Goal: Task Accomplishment & Management: Complete application form

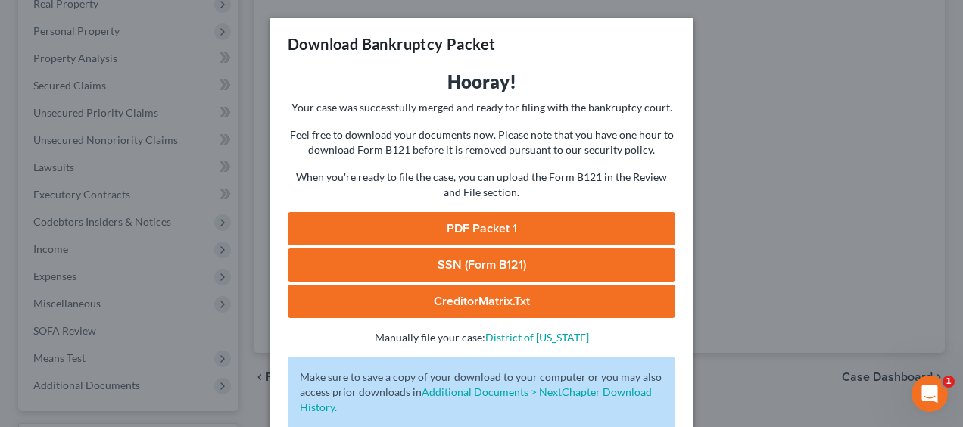
scroll to position [276, 0]
click at [480, 223] on link "PDF Packet 1" at bounding box center [482, 228] width 388 height 33
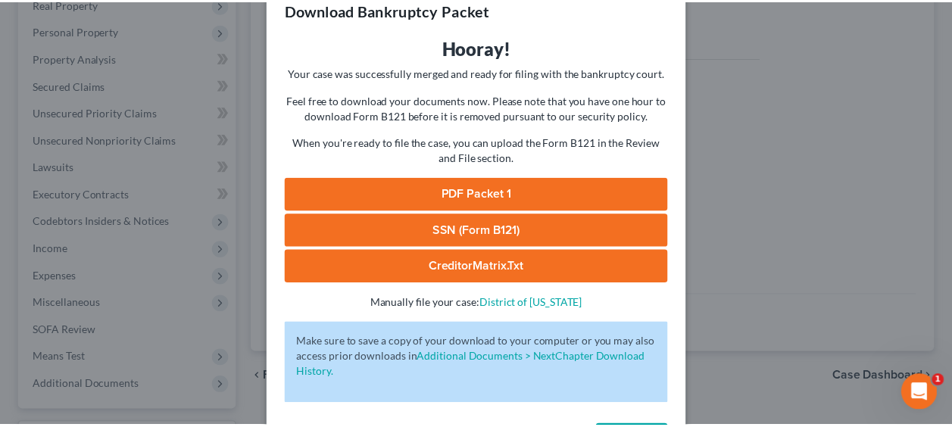
scroll to position [93, 0]
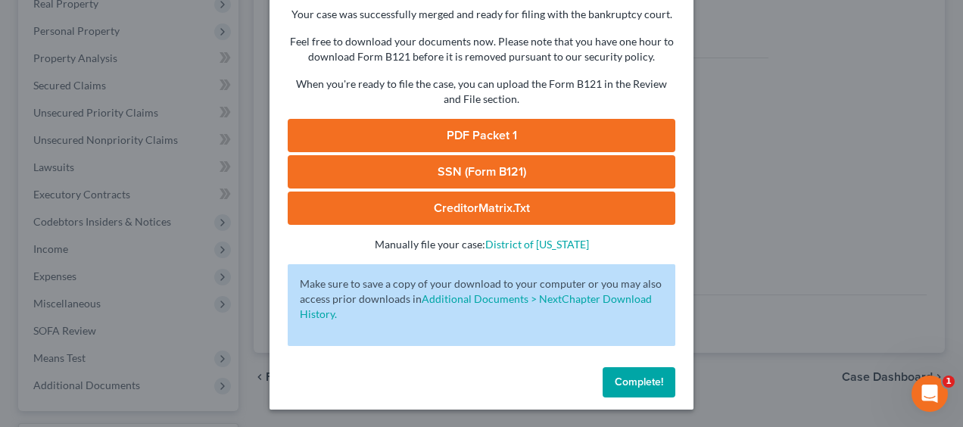
click at [644, 380] on span "Complete!" at bounding box center [639, 382] width 48 height 13
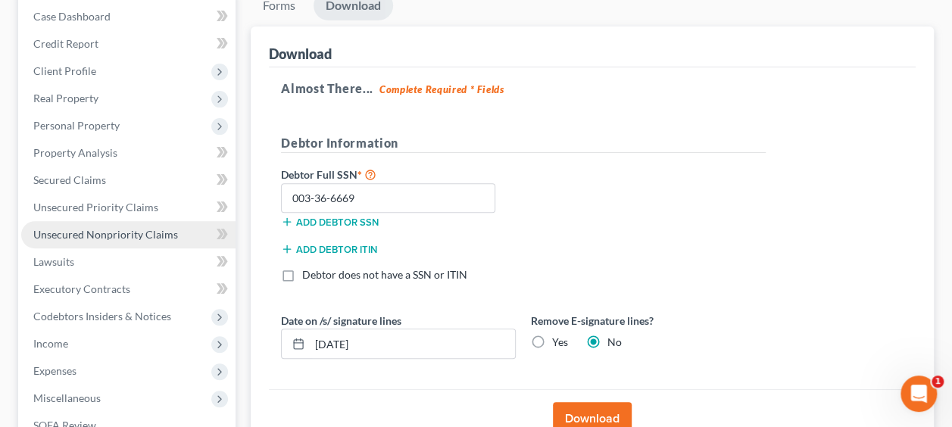
scroll to position [125, 0]
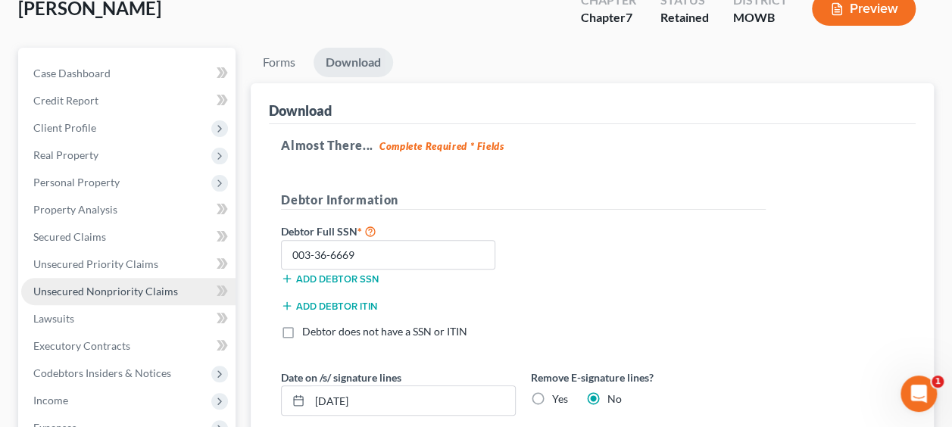
click at [130, 285] on span "Unsecured Nonpriority Claims" at bounding box center [105, 291] width 145 height 13
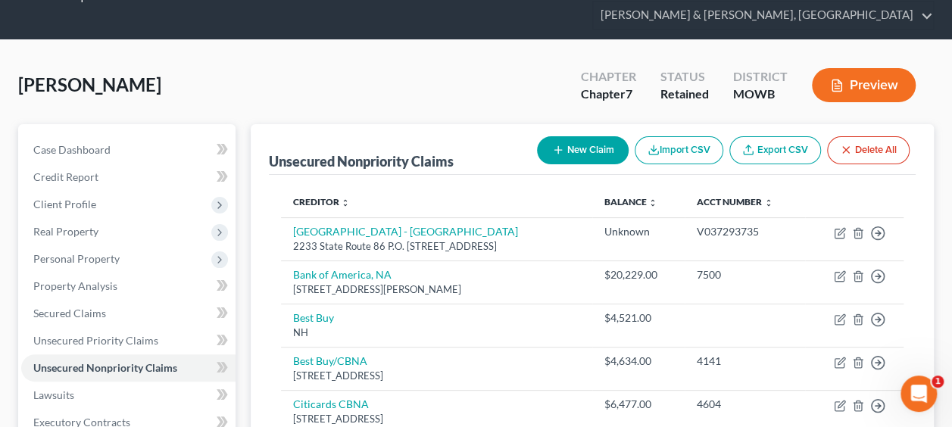
scroll to position [50, 0]
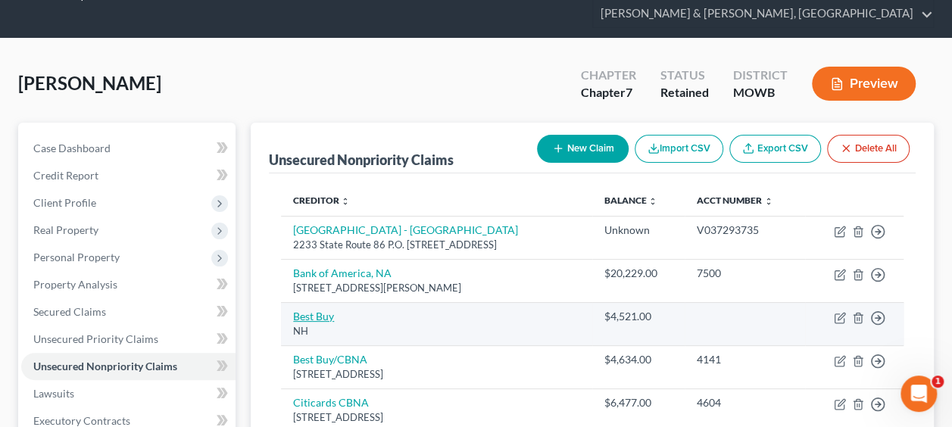
click at [308, 313] on link "Best Buy" at bounding box center [313, 316] width 41 height 13
select select "32"
select select "2"
select select "0"
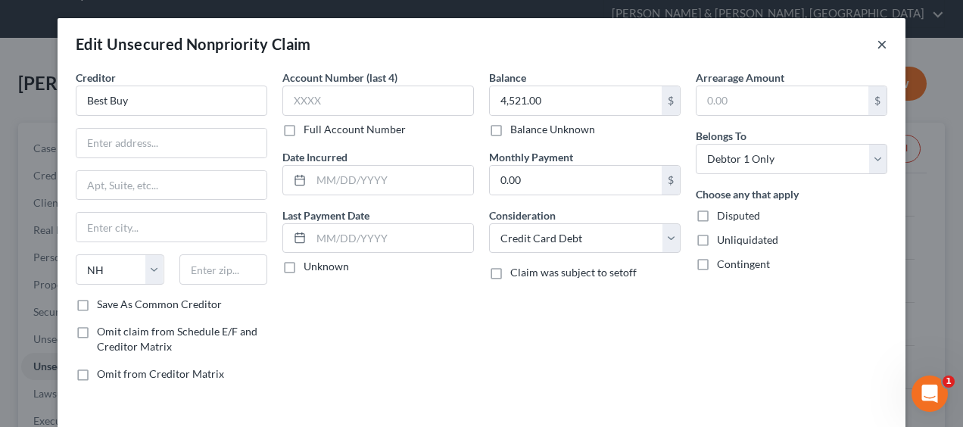
click at [877, 39] on button "×" at bounding box center [882, 44] width 11 height 18
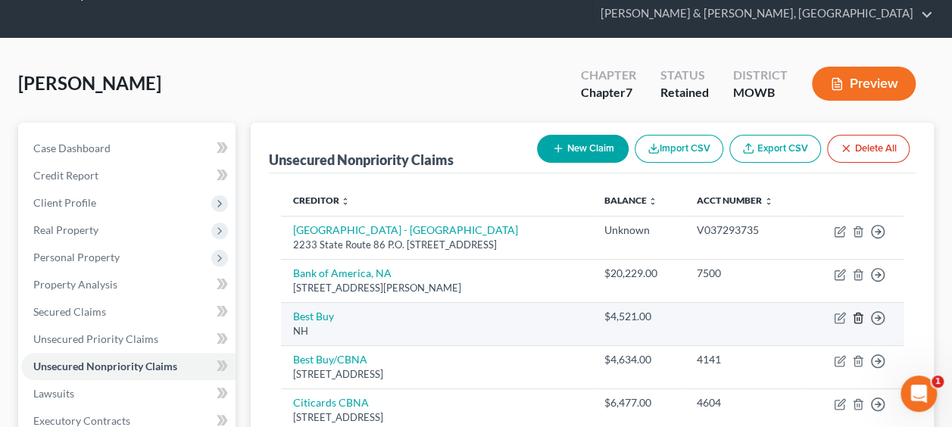
click at [859, 313] on icon "button" at bounding box center [857, 318] width 7 height 10
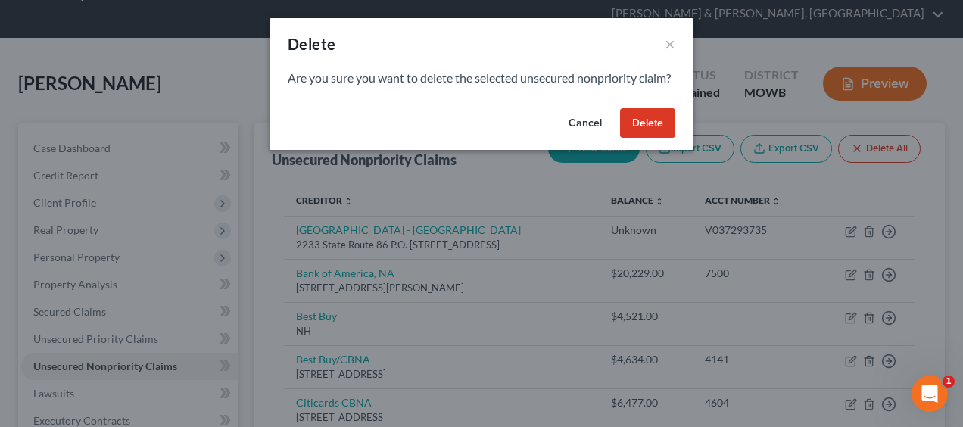
click at [645, 137] on button "Delete" at bounding box center [647, 123] width 55 height 30
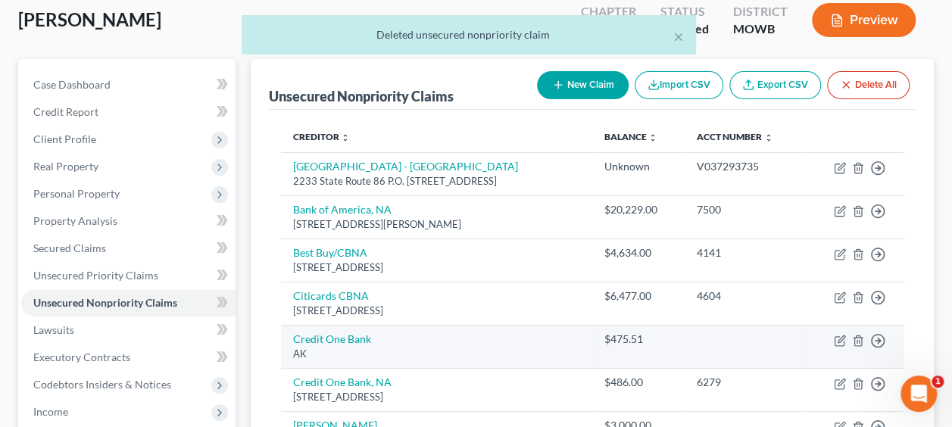
scroll to position [151, 0]
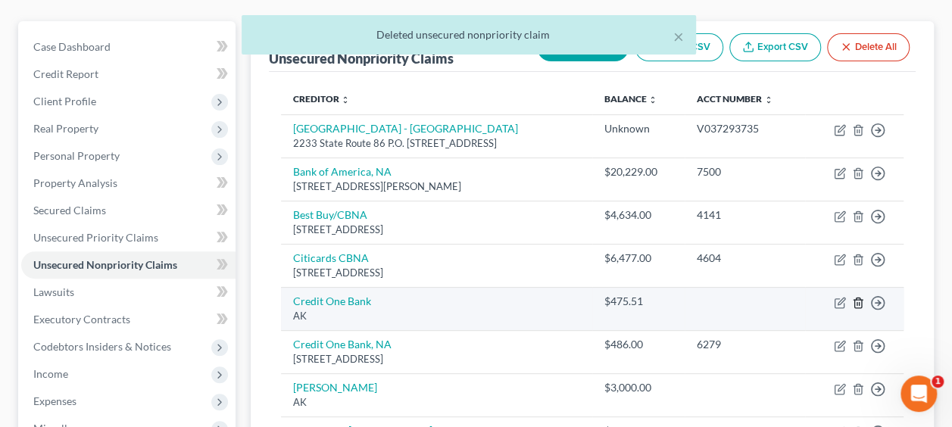
click at [859, 297] on icon "button" at bounding box center [858, 303] width 12 height 12
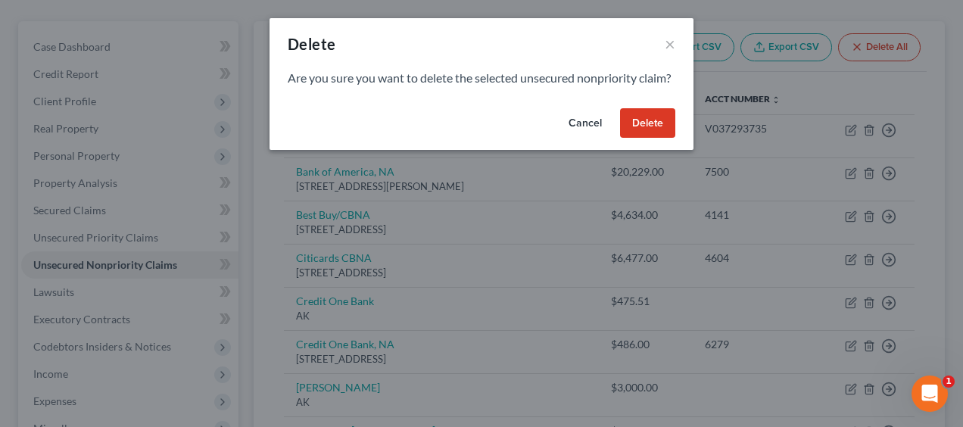
click at [654, 137] on button "Delete" at bounding box center [647, 123] width 55 height 30
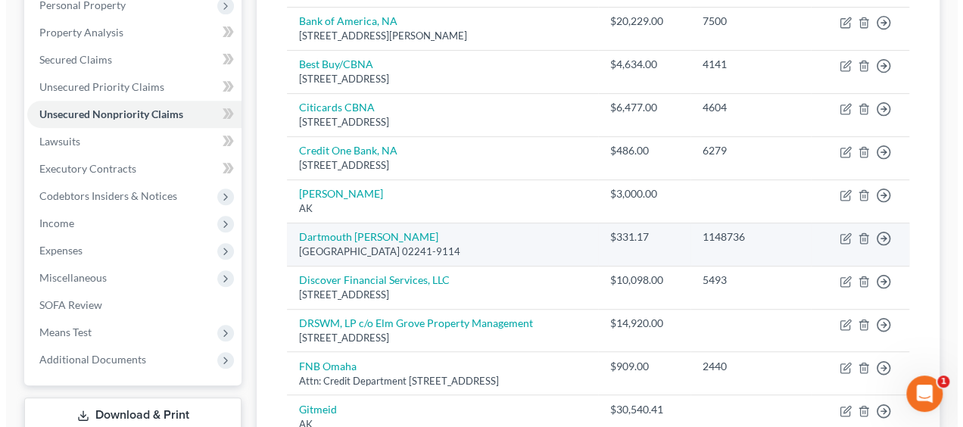
scroll to position [303, 0]
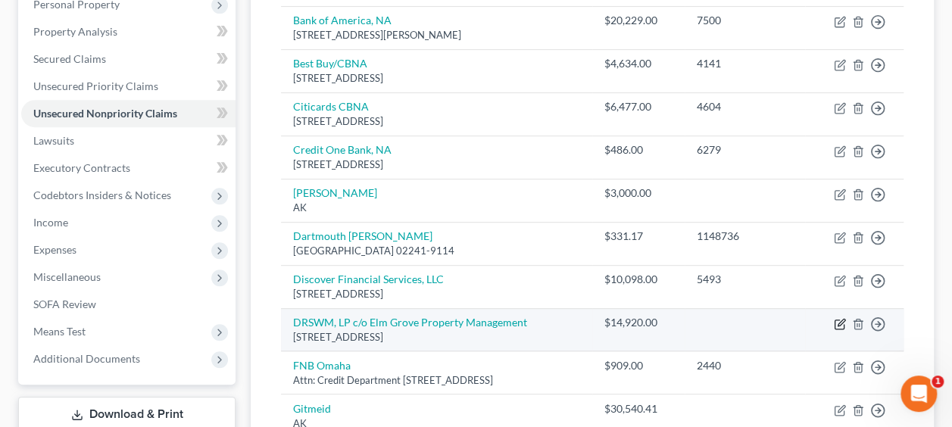
click at [839, 318] on icon "button" at bounding box center [840, 324] width 12 height 12
select select "32"
select select "14"
select select "0"
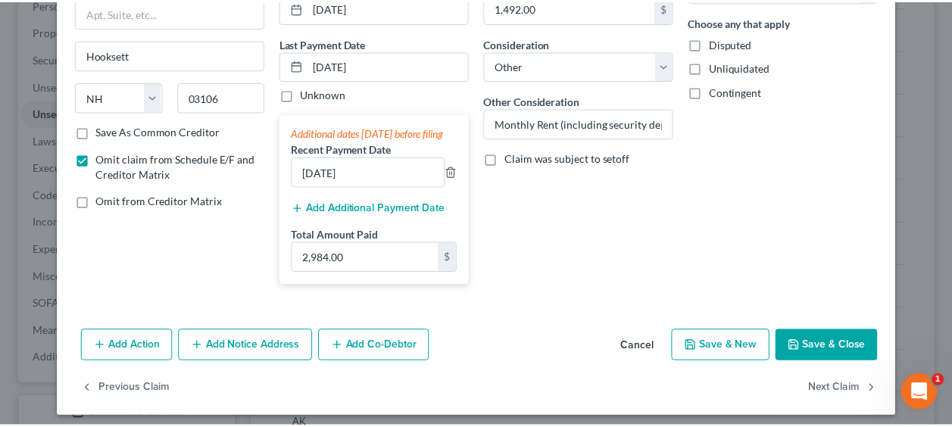
scroll to position [176, 0]
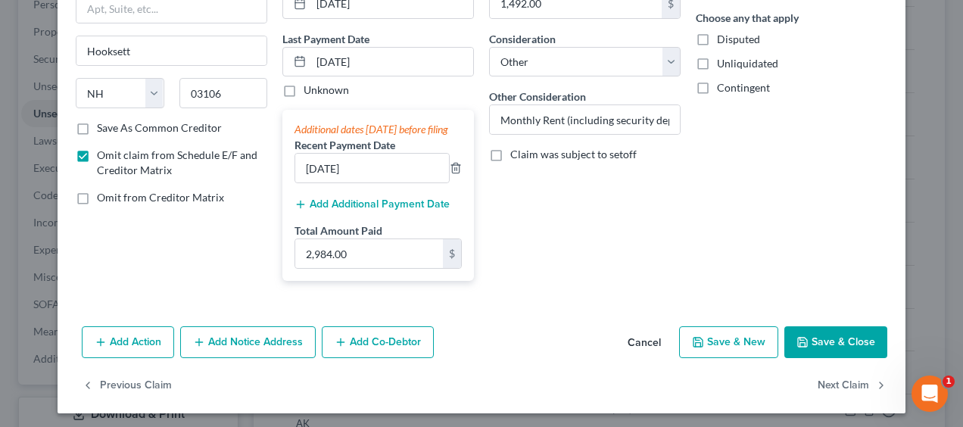
click at [848, 353] on button "Save & Close" at bounding box center [836, 342] width 103 height 32
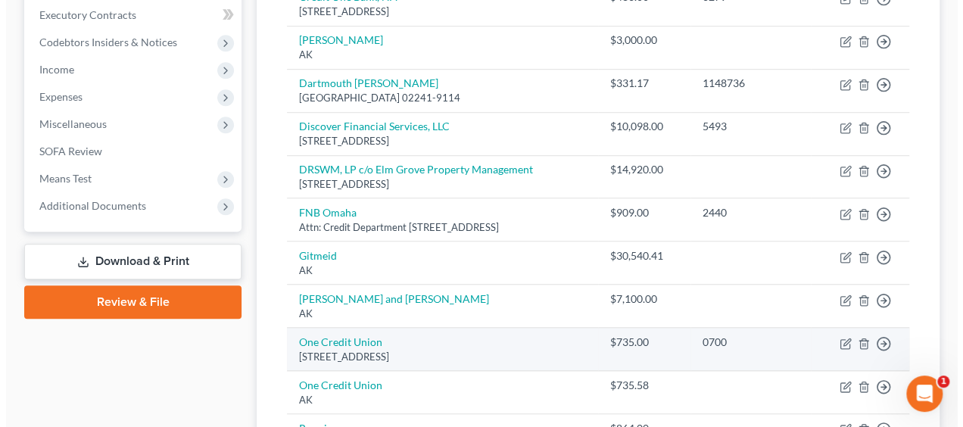
scroll to position [454, 0]
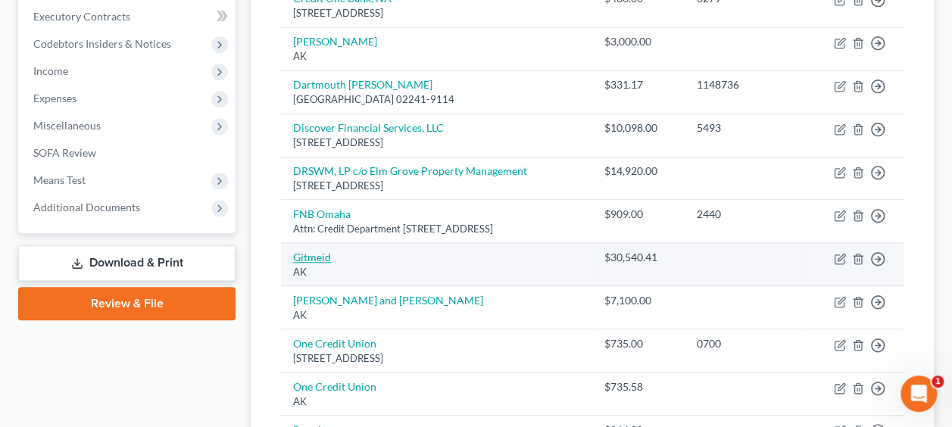
click at [315, 253] on link "Gitmeid" at bounding box center [312, 257] width 38 height 13
select select "1"
select select "2"
select select "0"
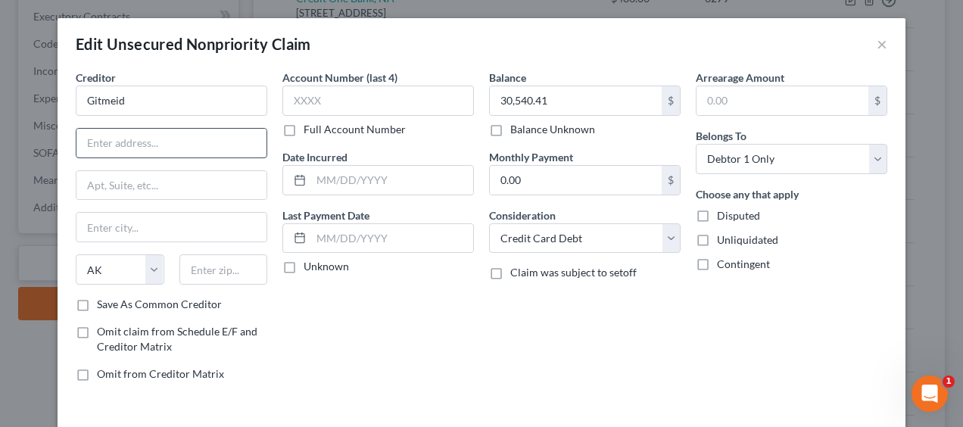
click at [156, 138] on input "text" at bounding box center [171, 143] width 190 height 29
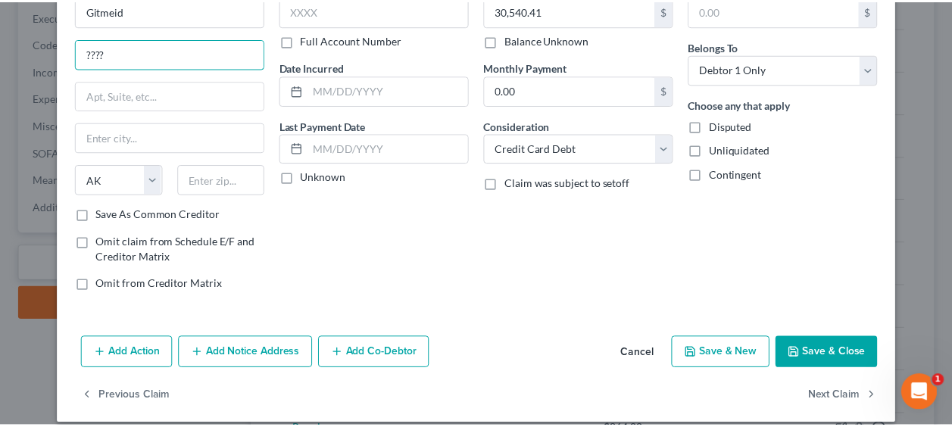
scroll to position [103, 0]
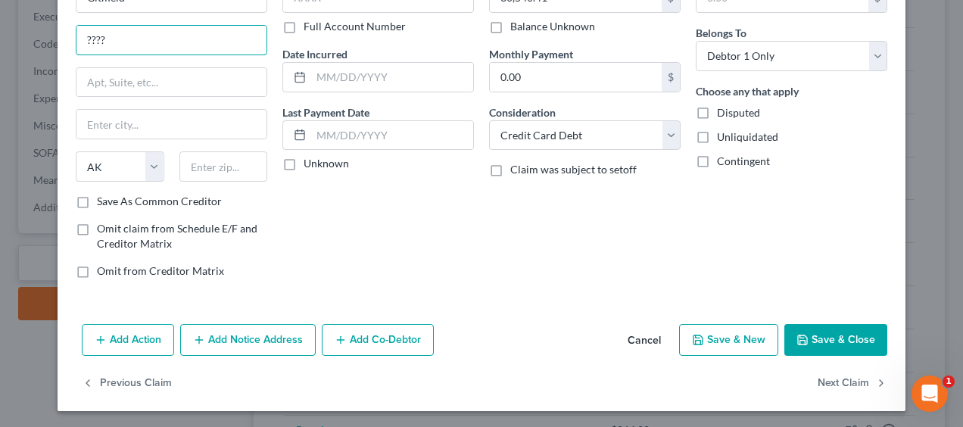
type input "????"
drag, startPoint x: 830, startPoint y: 331, endPoint x: 790, endPoint y: 343, distance: 41.9
click at [830, 331] on button "Save & Close" at bounding box center [836, 340] width 103 height 32
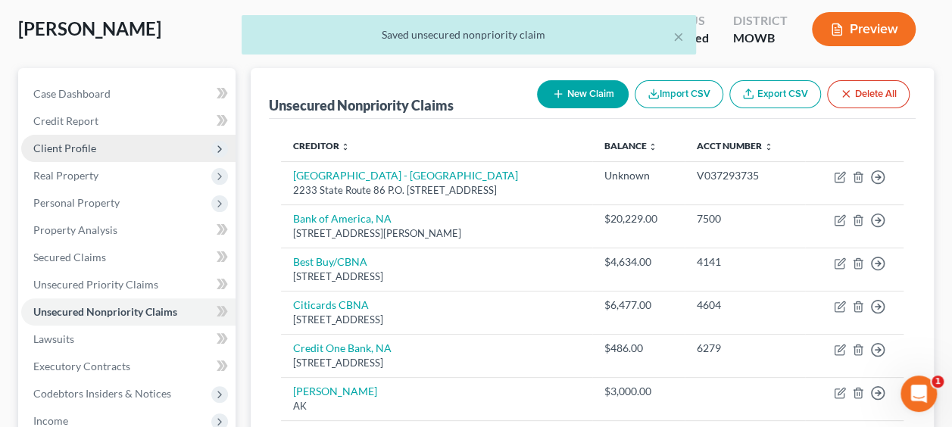
scroll to position [101, 0]
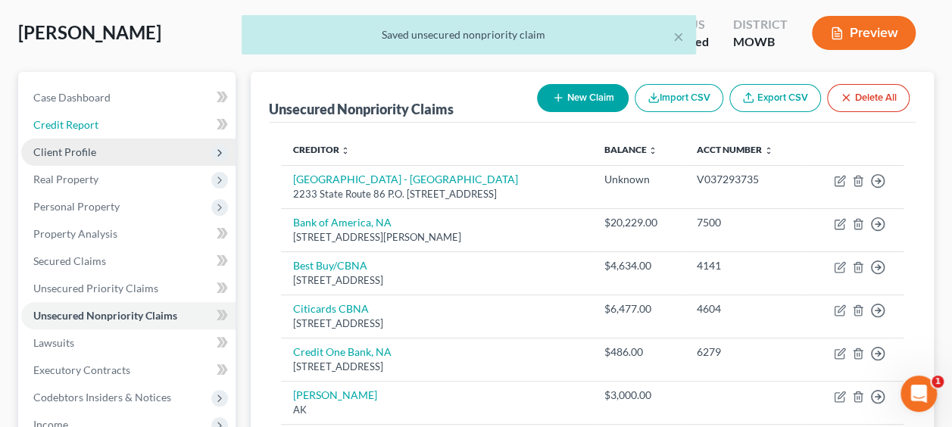
drag, startPoint x: 74, startPoint y: 117, endPoint x: 221, endPoint y: 159, distance: 152.9
click at [74, 118] on span "Credit Report" at bounding box center [65, 124] width 65 height 13
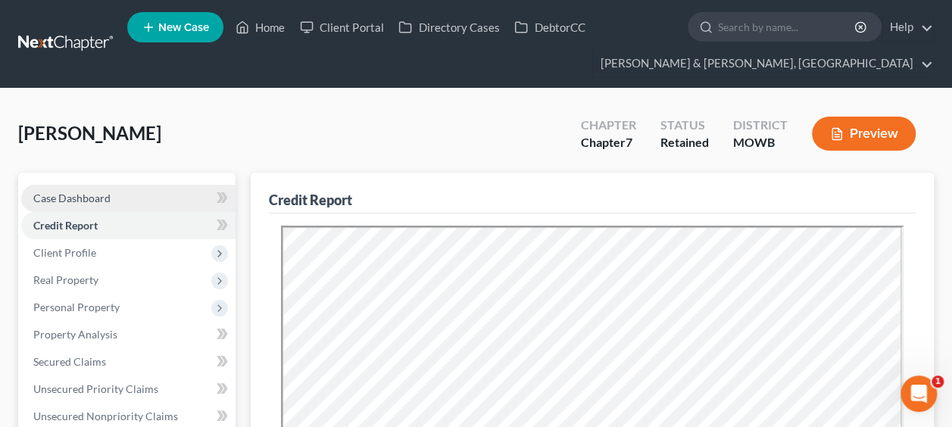
click at [124, 197] on link "Case Dashboard" at bounding box center [128, 198] width 214 height 27
select select "4"
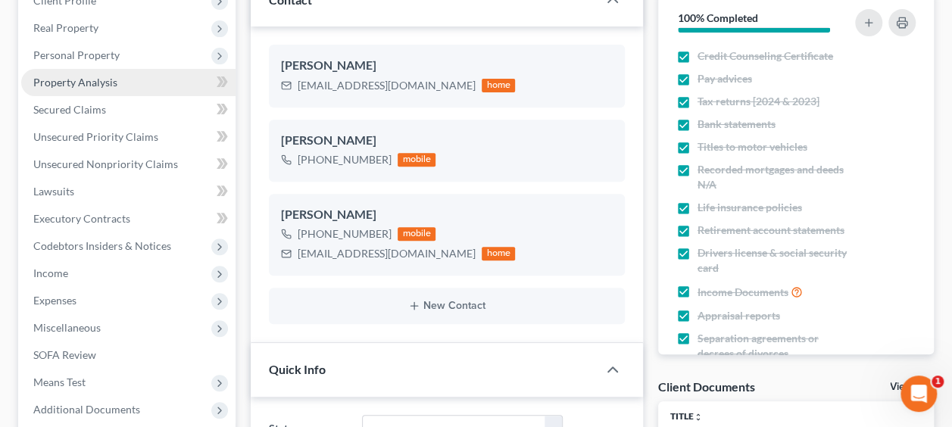
scroll to position [36, 0]
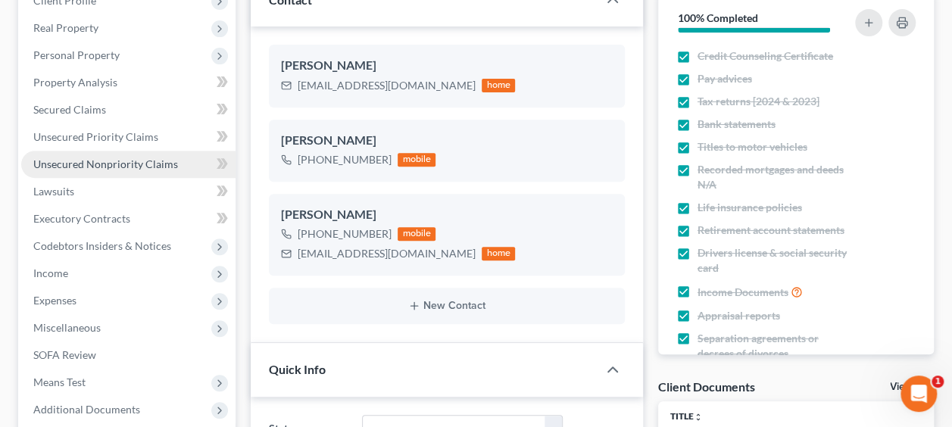
click at [94, 160] on span "Unsecured Nonpriority Claims" at bounding box center [105, 164] width 145 height 13
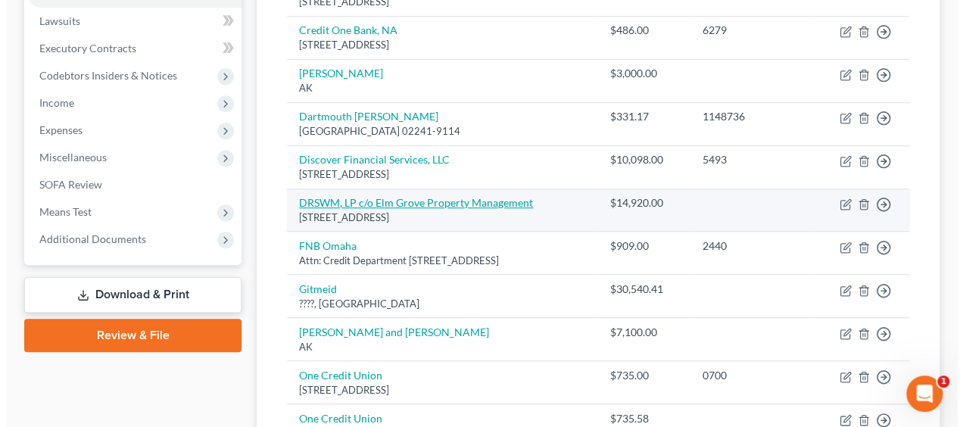
scroll to position [429, 0]
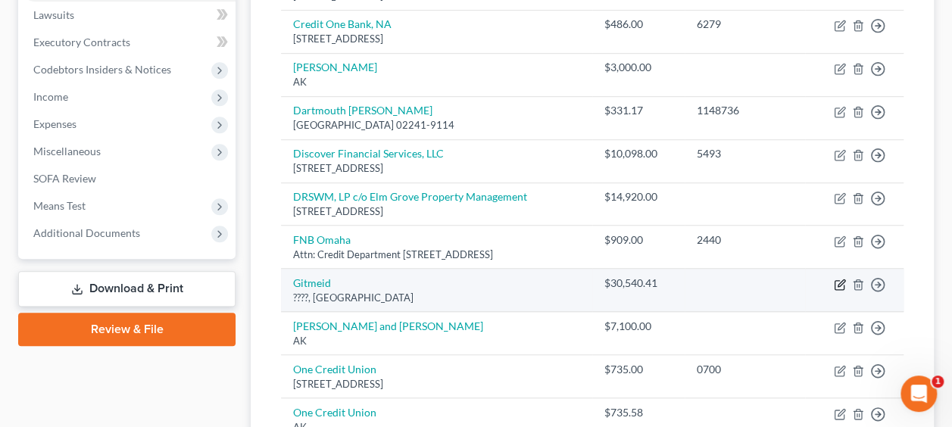
click at [839, 279] on icon "button" at bounding box center [840, 285] width 12 height 12
select select "1"
select select "2"
select select "0"
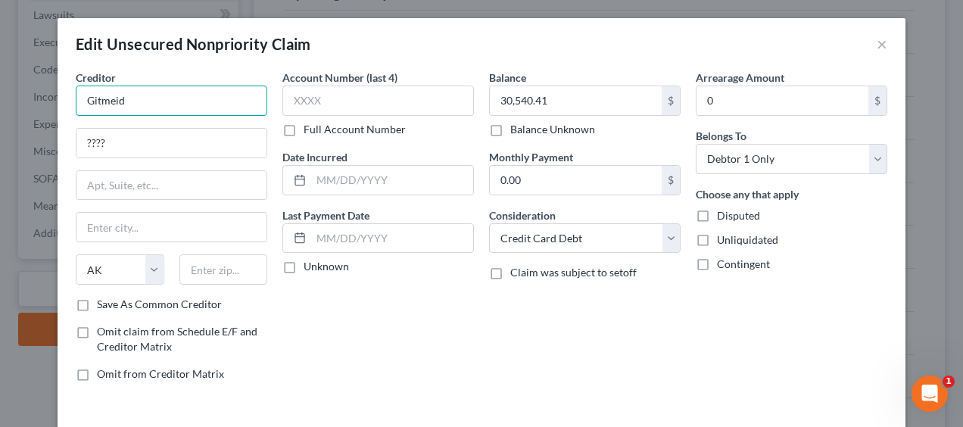
drag, startPoint x: 158, startPoint y: 98, endPoint x: 65, endPoint y: 100, distance: 92.4
click at [68, 100] on div "Creditor * Gitmeid ???? State [US_STATE] AK AR AZ CA CO CT DE DC [GEOGRAPHIC_DA…" at bounding box center [171, 232] width 207 height 324
paste input "Law Offices of [PERSON_NAME] Gitmeid & Associates, PLLC Administrative Offices …"
drag, startPoint x: 241, startPoint y: 101, endPoint x: 173, endPoint y: 101, distance: 68.2
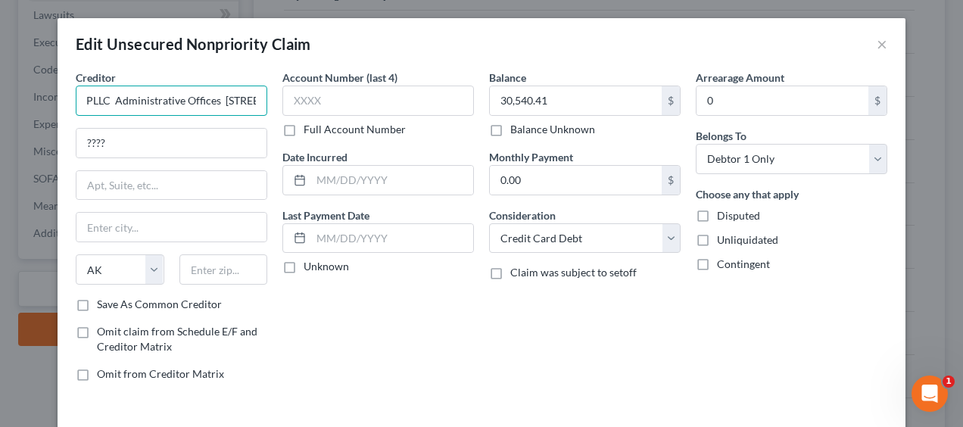
click at [173, 101] on input "Law Offices of [PERSON_NAME] Gitmeid & Associates, PLLC Administrative Offices …" at bounding box center [172, 101] width 192 height 30
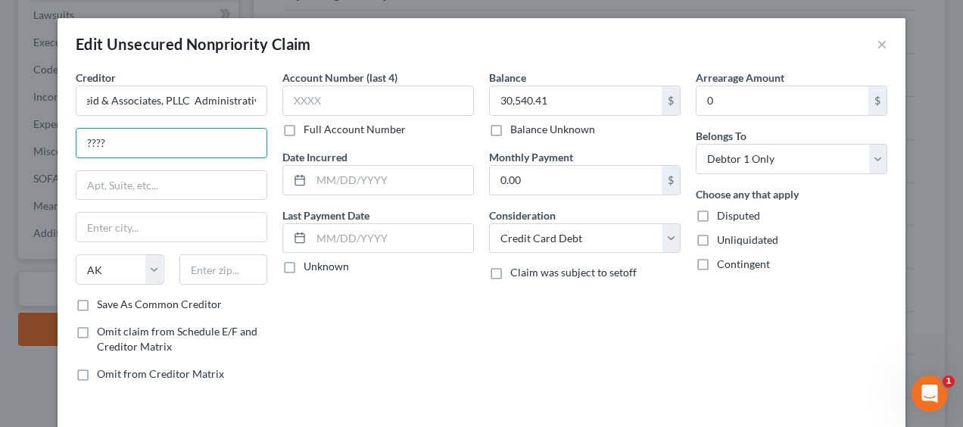
scroll to position [0, 0]
type input "Law Offices of [PERSON_NAME] Gitmeid & Associates, PLLC Administrative Offices"
drag, startPoint x: 123, startPoint y: 141, endPoint x: 8, endPoint y: 124, distance: 116.3
click at [0, 129] on html "Home New Case Client Portal Directory Cases DebtorCC [PERSON_NAME] & [PERSON_NA…" at bounding box center [481, 109] width 963 height 1077
type input "Attn.: Administrative Offices"
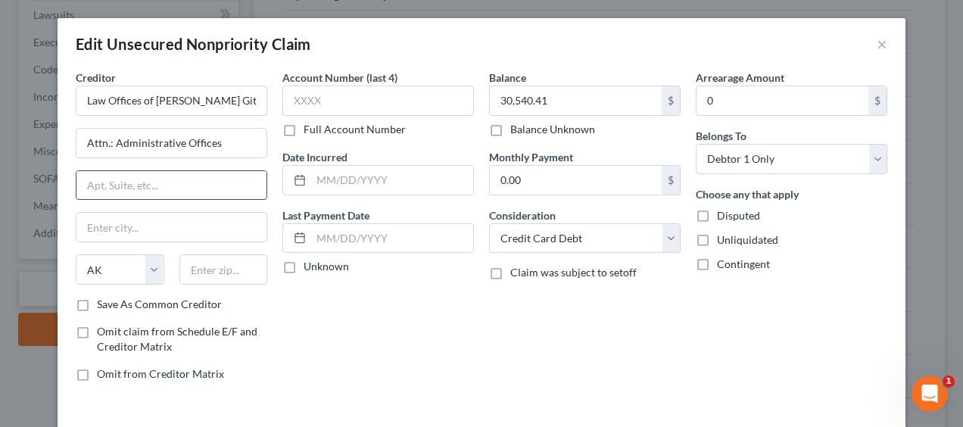
paste input "[STREET_ADDRESS][US_STATE]"
click at [234, 185] on input "[STREET_ADDRESS][US_STATE]" at bounding box center [171, 185] width 190 height 29
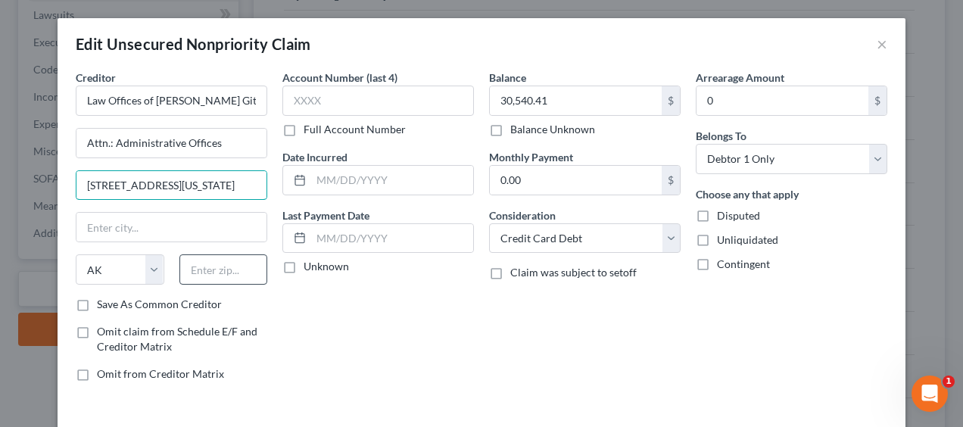
type input "[STREET_ADDRESS][US_STATE]"
click at [228, 267] on input "text" at bounding box center [223, 269] width 89 height 30
paste input "10038"
type input "10038"
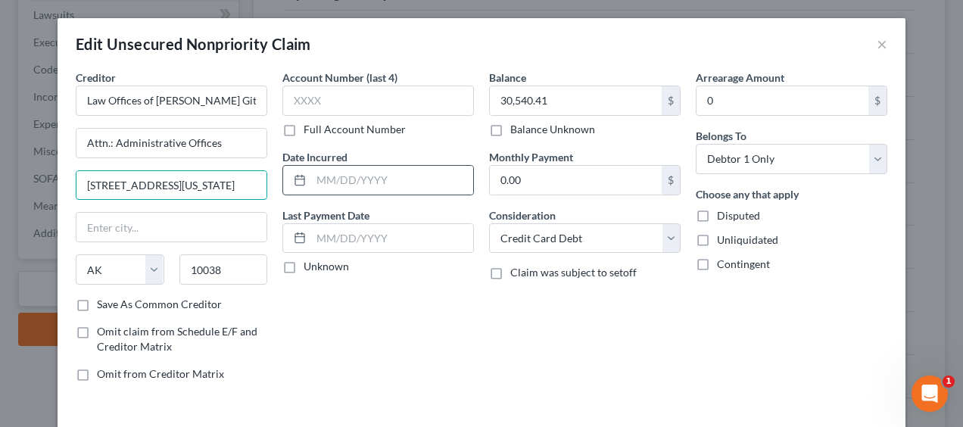
type input "[US_STATE]"
select select "35"
drag, startPoint x: 217, startPoint y: 185, endPoint x: 301, endPoint y: 187, distance: 84.8
click at [301, 187] on div "Creditor * Law Offices of [PERSON_NAME] Gitmeid & Associates, PLLC Administrati…" at bounding box center [481, 232] width 827 height 324
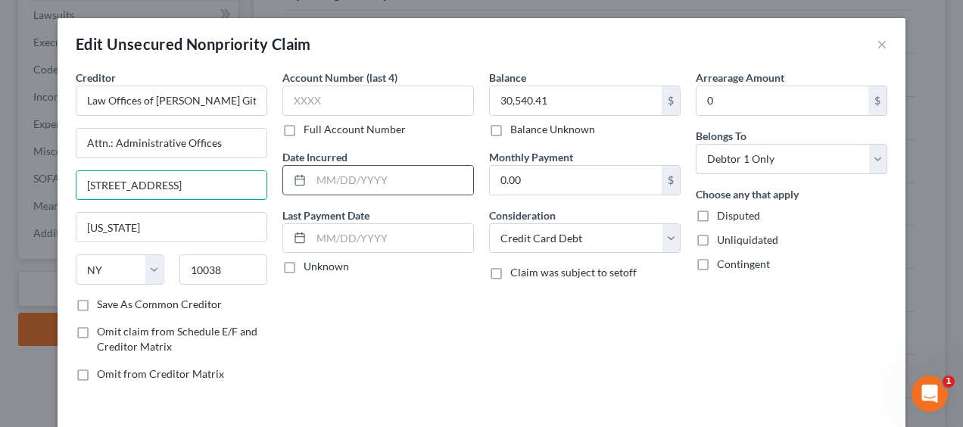
scroll to position [0, 0]
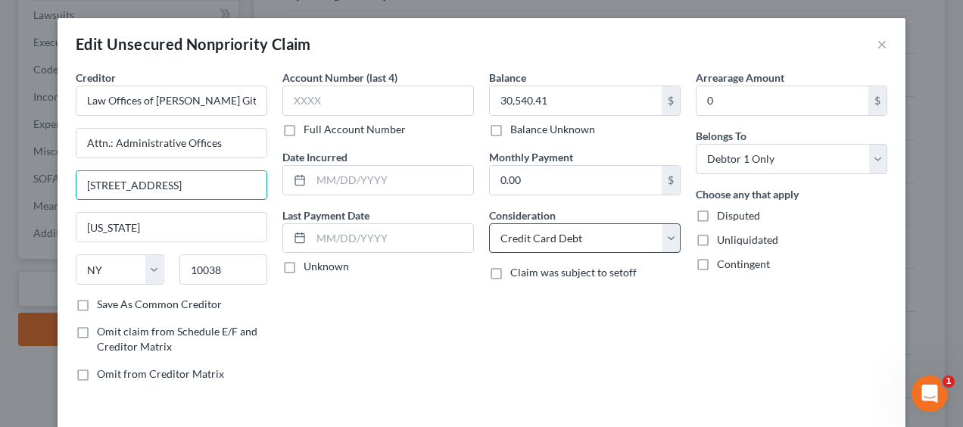
type input "[STREET_ADDRESS]"
click at [627, 245] on select "Select Cable / Satellite Services Collection Agency Credit Card Debt Debt Couns…" at bounding box center [585, 238] width 192 height 30
select select "16"
click at [489, 223] on select "Select Cable / Satellite Services Collection Agency Credit Card Debt Debt Couns…" at bounding box center [585, 238] width 192 height 30
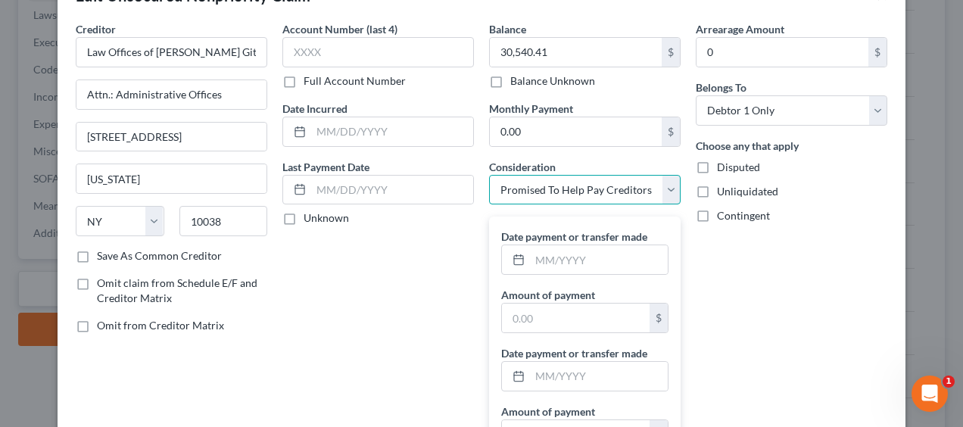
scroll to position [50, 0]
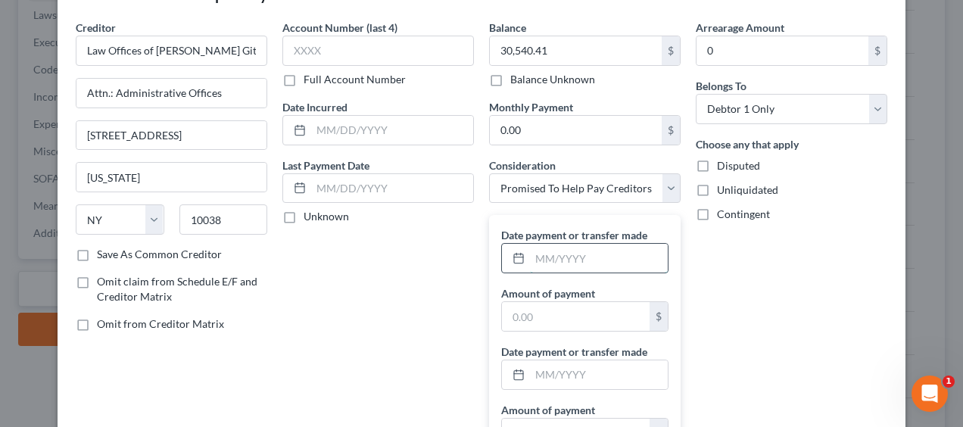
click at [536, 253] on input "text" at bounding box center [599, 258] width 138 height 29
type input "[DATE]"
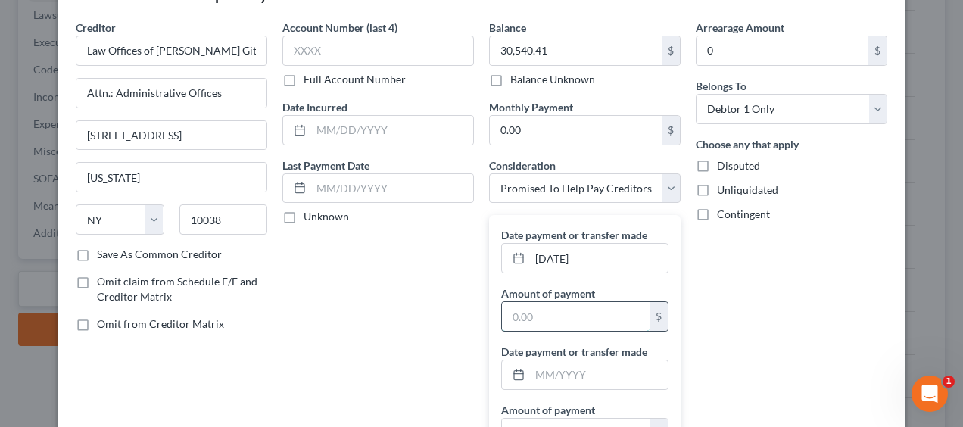
click at [566, 314] on input "text" at bounding box center [576, 316] width 148 height 29
click at [510, 75] on label "Balance Unknown" at bounding box center [552, 79] width 85 height 15
click at [516, 75] on input "Balance Unknown" at bounding box center [521, 77] width 10 height 10
checkbox input "true"
type input "0.00"
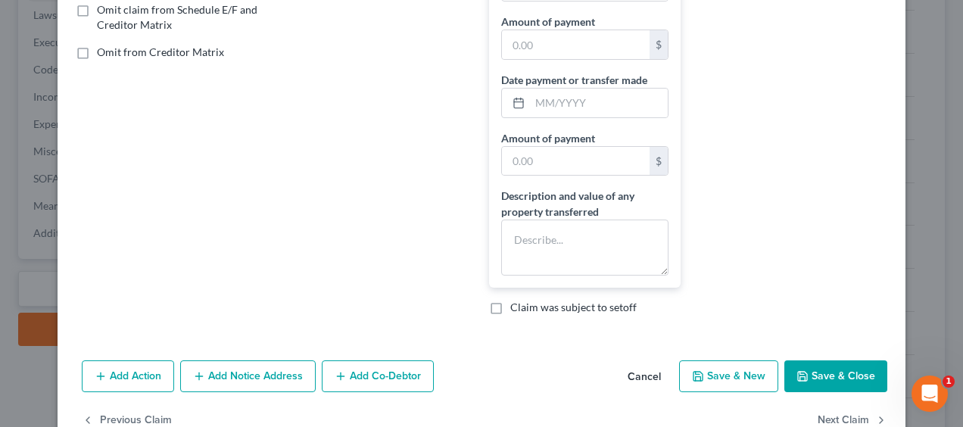
scroll to position [328, 0]
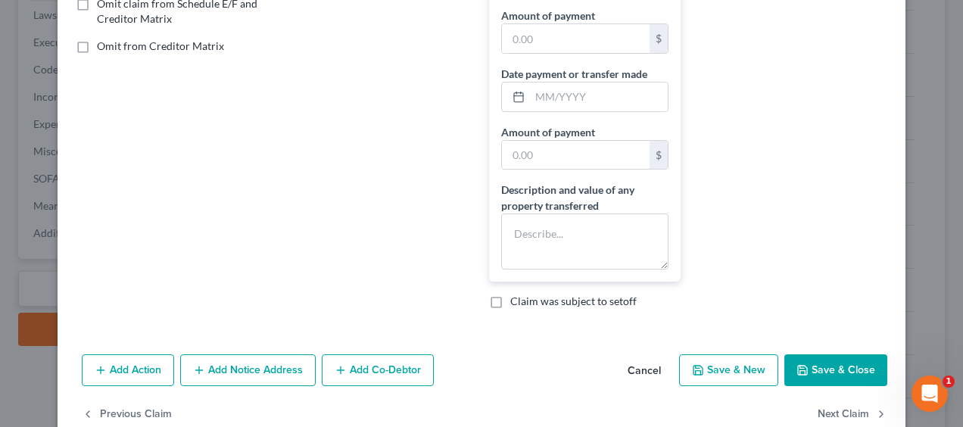
click at [816, 364] on button "Save & Close" at bounding box center [836, 370] width 103 height 32
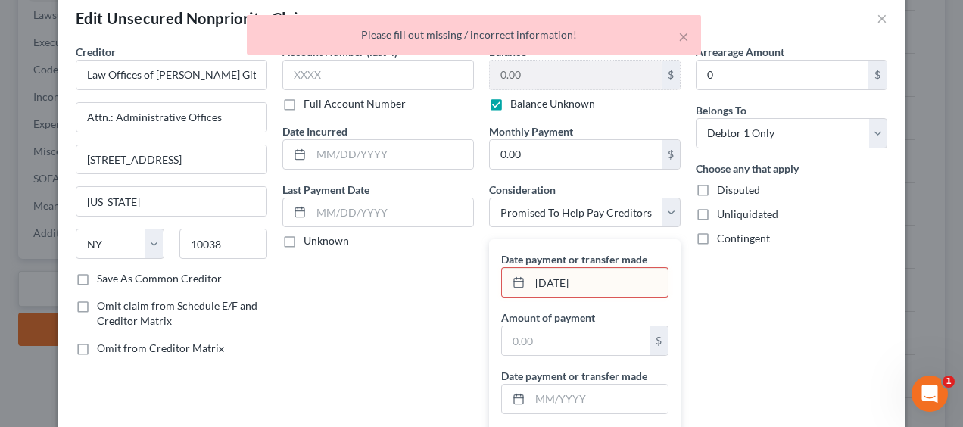
scroll to position [25, 0]
click at [557, 281] on input "[DATE]" at bounding box center [599, 283] width 138 height 29
click at [530, 282] on input "[DATE]" at bounding box center [599, 283] width 138 height 29
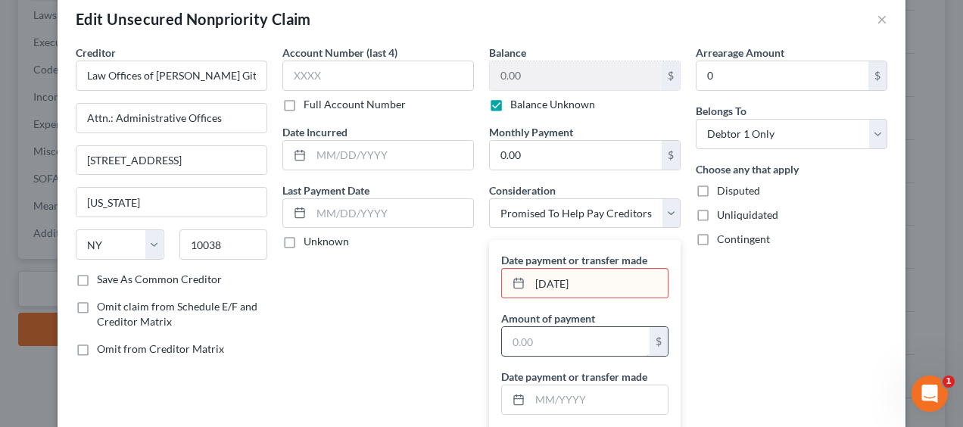
click at [571, 336] on input "text" at bounding box center [576, 341] width 148 height 29
click at [603, 280] on input "[DATE]" at bounding box center [599, 283] width 138 height 29
click at [610, 273] on input "[DATE]" at bounding box center [599, 283] width 138 height 29
click at [579, 153] on input "0.00" at bounding box center [576, 155] width 172 height 29
drag, startPoint x: 591, startPoint y: 261, endPoint x: 575, endPoint y: 275, distance: 20.9
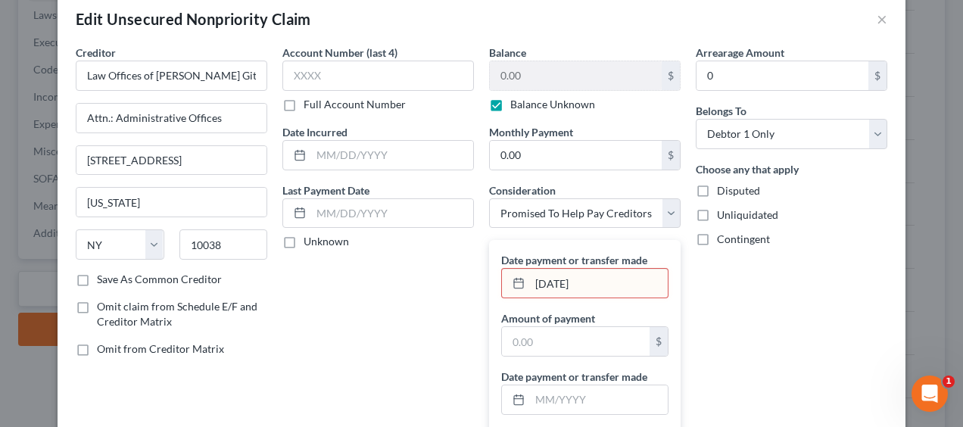
click at [589, 263] on label "Date payment or transfer made" at bounding box center [574, 260] width 146 height 16
click at [553, 281] on input "[DATE]" at bounding box center [599, 283] width 138 height 29
drag, startPoint x: 588, startPoint y: 280, endPoint x: 507, endPoint y: 281, distance: 80.3
click at [507, 281] on div "[DATE]" at bounding box center [584, 283] width 167 height 30
type input "[DATE]"
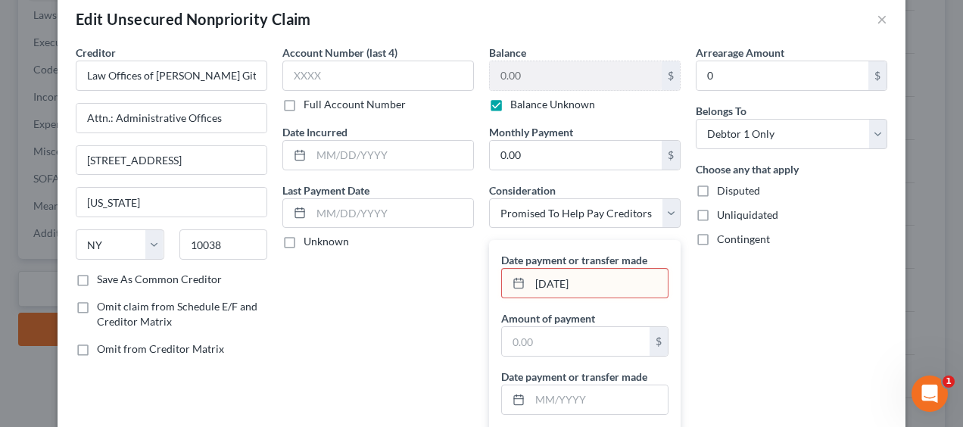
drag, startPoint x: 339, startPoint y: 280, endPoint x: 346, endPoint y: 271, distance: 11.8
click at [339, 276] on div "Account Number (last 4) Full Account Number Date Incurred Last Payment Date Unk…" at bounding box center [378, 334] width 207 height 579
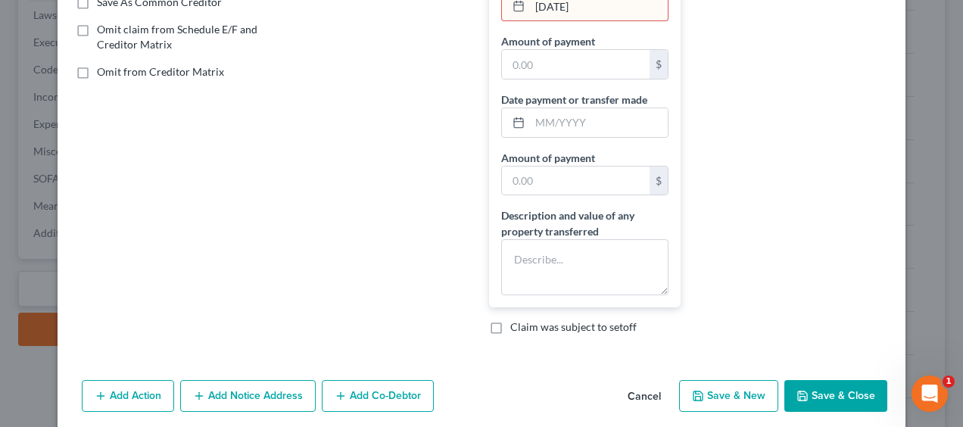
scroll to position [303, 0]
click at [816, 387] on button "Save & Close" at bounding box center [836, 395] width 103 height 32
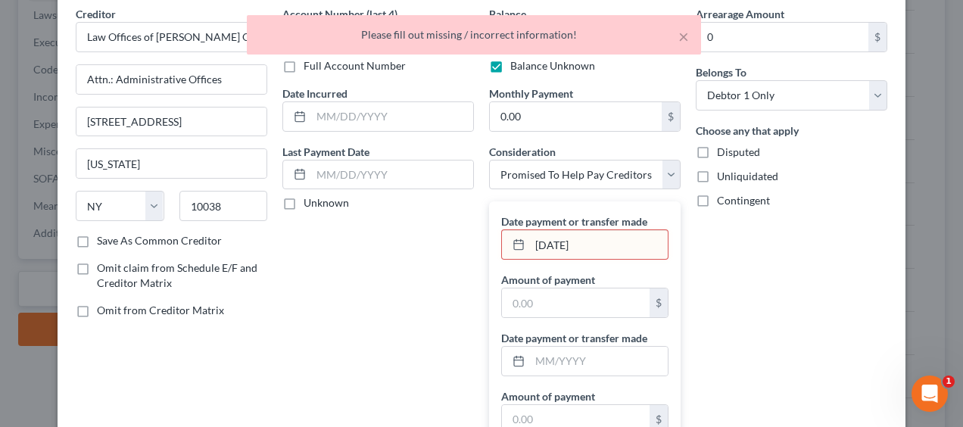
scroll to position [50, 0]
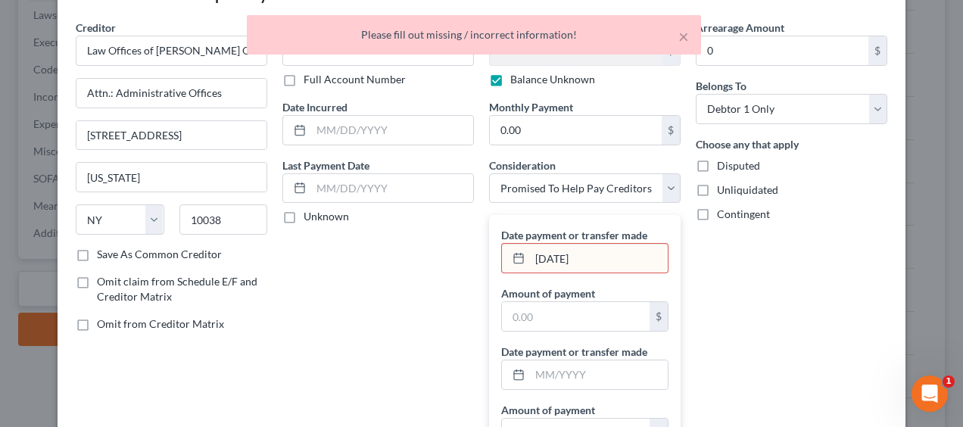
click at [530, 250] on input "[DATE]" at bounding box center [599, 258] width 138 height 29
click at [513, 252] on icon at bounding box center [519, 258] width 12 height 12
click at [621, 267] on input "[DATE]" at bounding box center [599, 258] width 138 height 29
click at [574, 314] on input "text" at bounding box center [576, 316] width 148 height 29
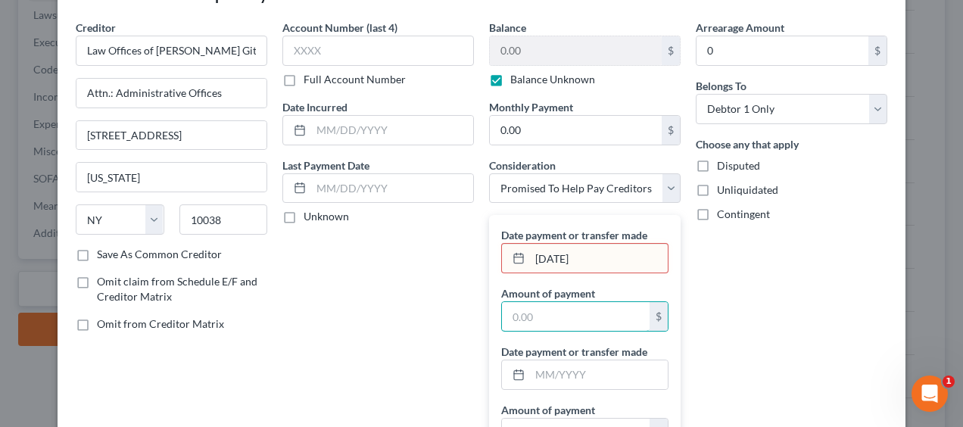
scroll to position [0, 0]
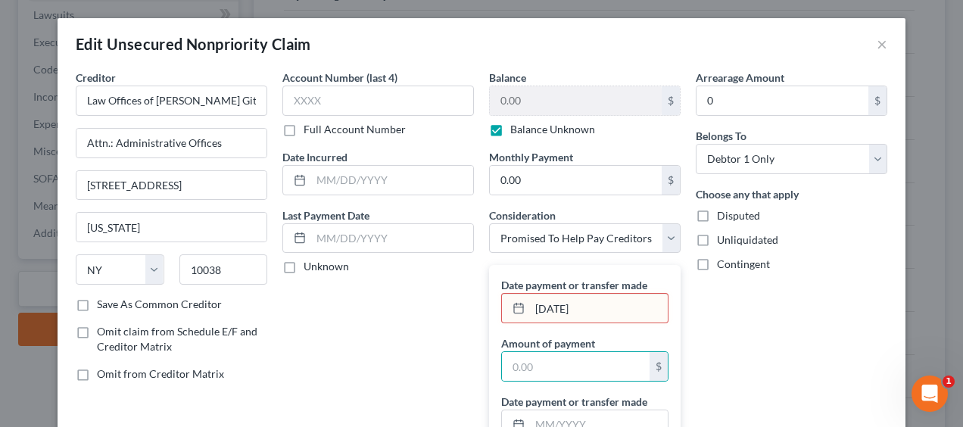
click at [507, 293] on div "[DATE]" at bounding box center [584, 308] width 167 height 30
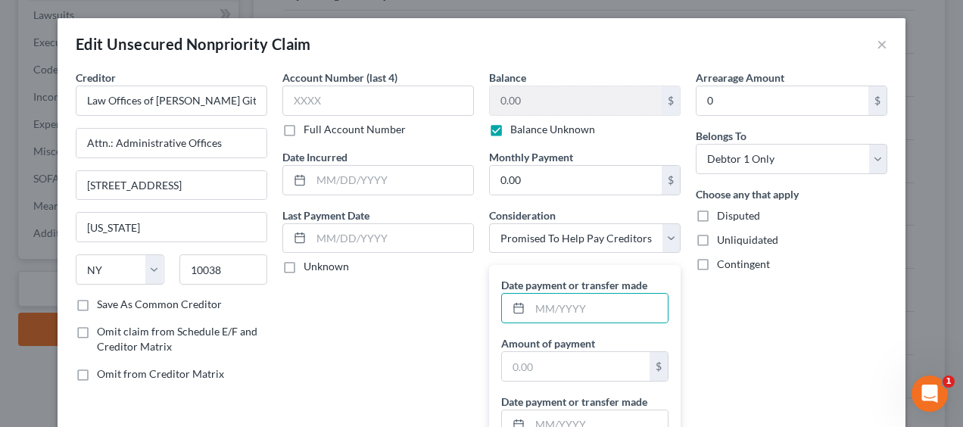
click at [429, 317] on div "Account Number (last 4) Full Account Number Date Incurred Last Payment Date Unk…" at bounding box center [378, 359] width 207 height 579
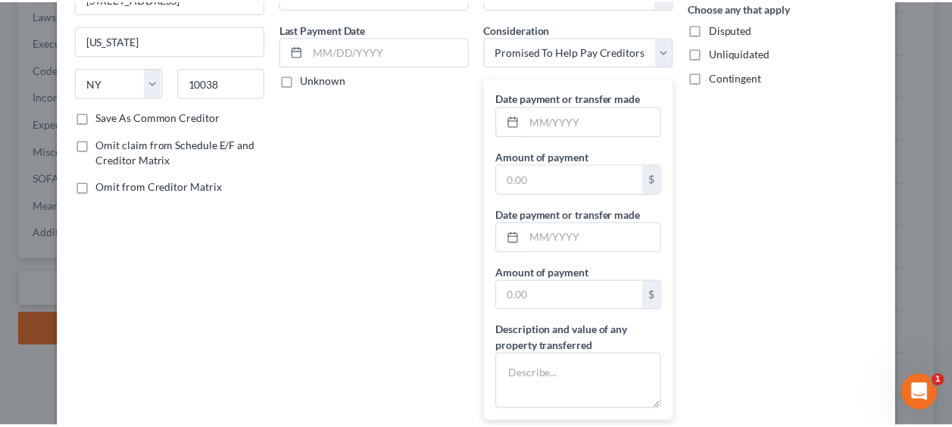
scroll to position [353, 0]
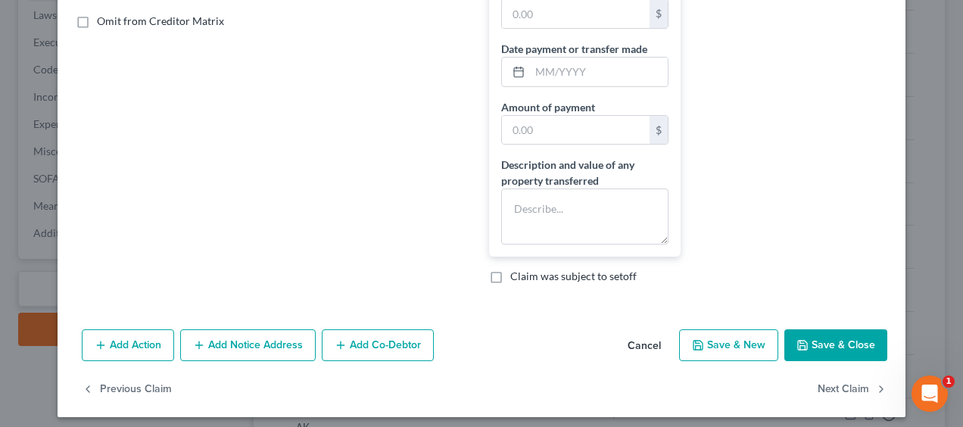
click at [816, 342] on button "Save & Close" at bounding box center [836, 345] width 103 height 32
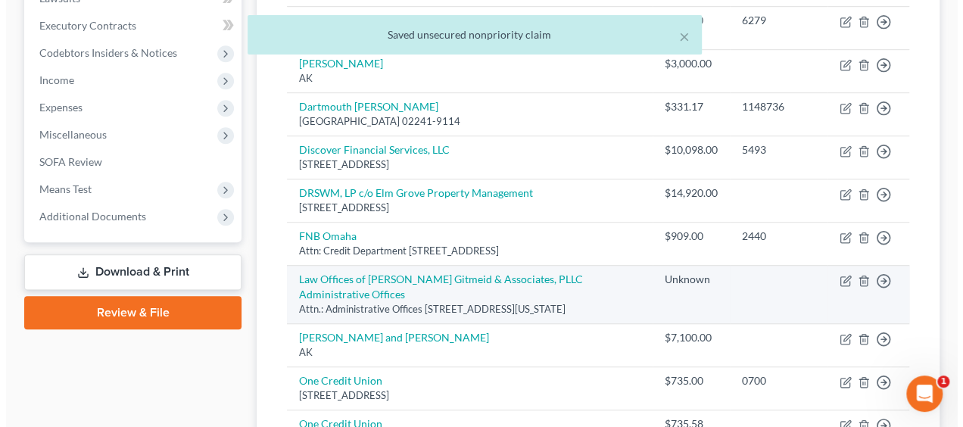
scroll to position [454, 0]
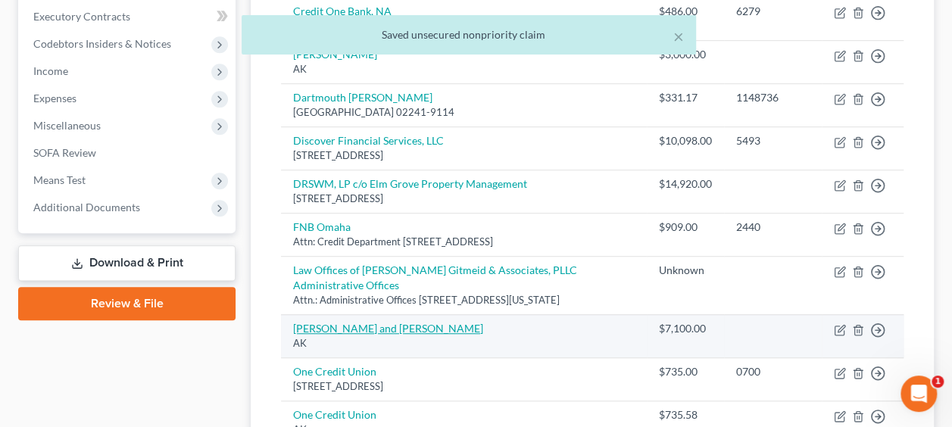
click at [373, 335] on link "[PERSON_NAME] and [PERSON_NAME]" at bounding box center [388, 328] width 190 height 13
select select "1"
select select "2"
select select "0"
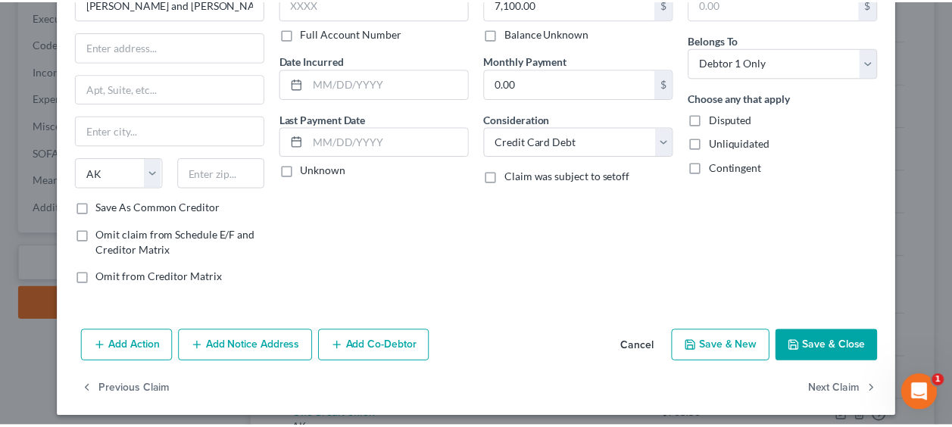
scroll to position [101, 0]
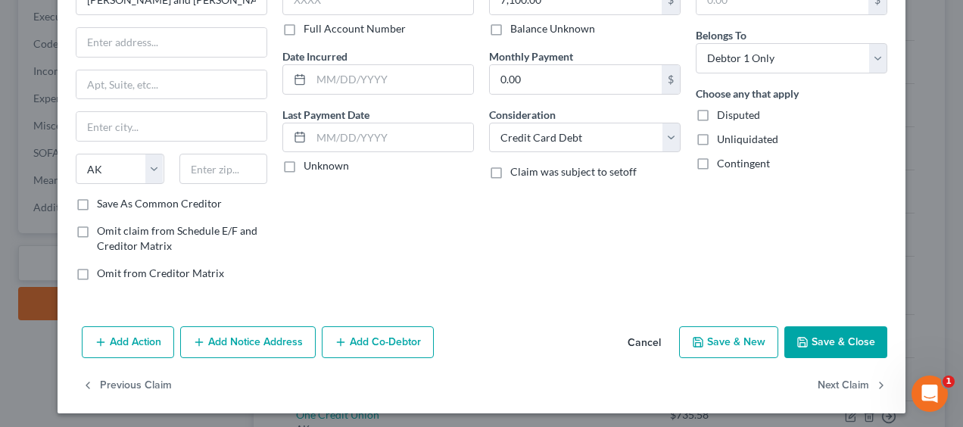
click at [819, 338] on button "Save & Close" at bounding box center [836, 342] width 103 height 32
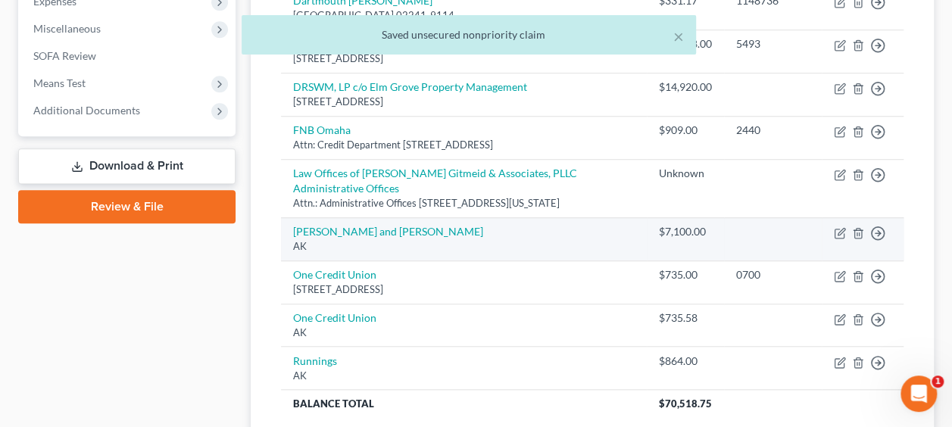
scroll to position [555, 0]
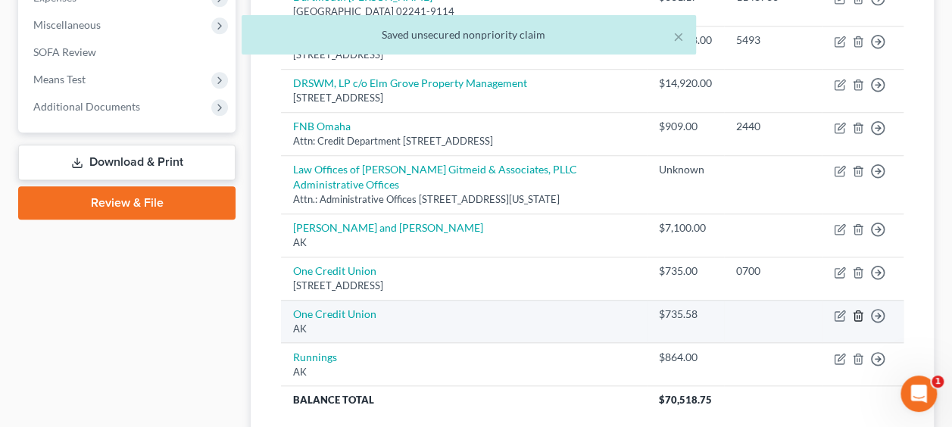
click at [856, 322] on icon "button" at bounding box center [858, 316] width 12 height 12
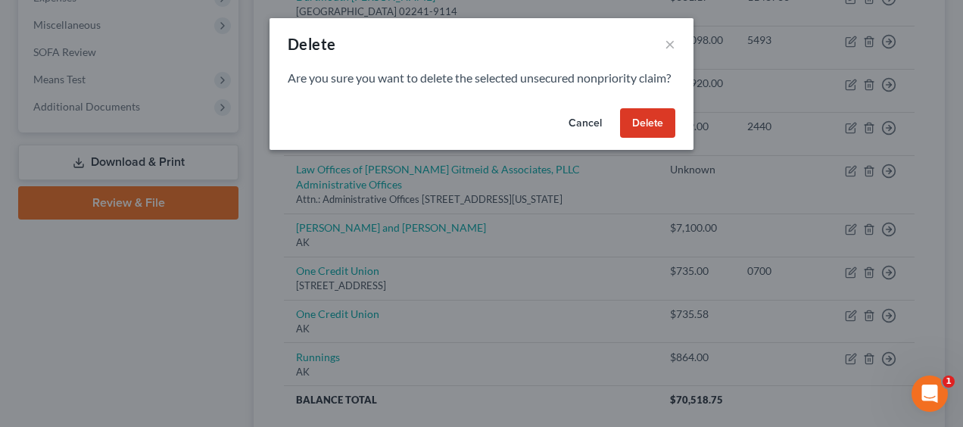
click at [654, 139] on button "Delete" at bounding box center [647, 123] width 55 height 30
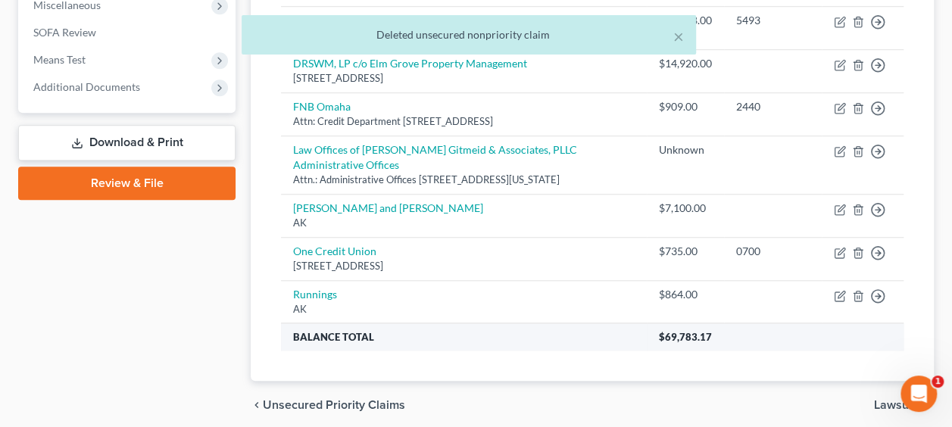
scroll to position [606, 0]
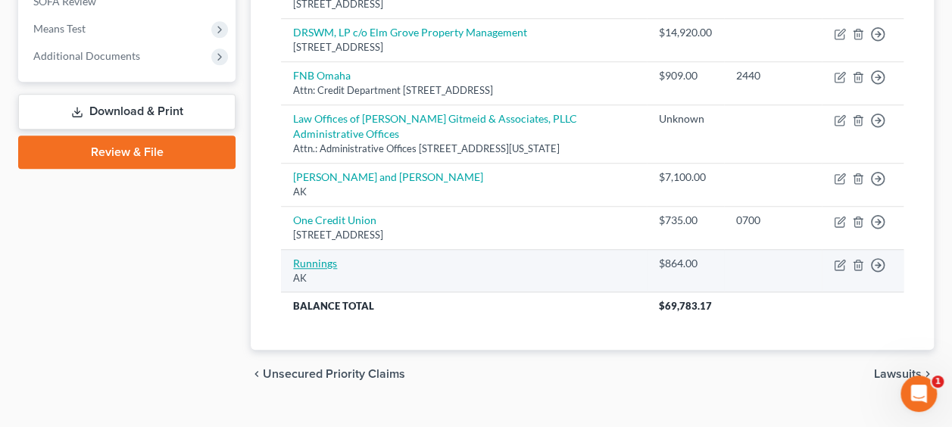
click at [318, 270] on link "Runnings" at bounding box center [315, 263] width 44 height 13
select select "1"
select select "2"
select select "0"
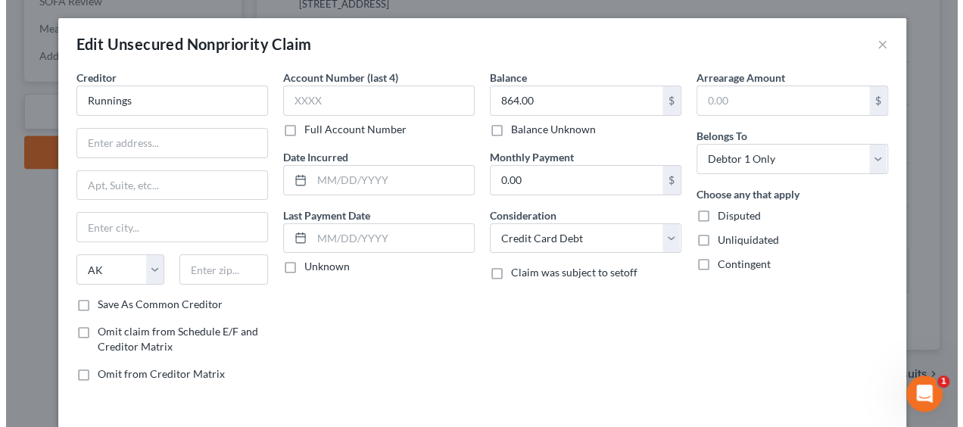
scroll to position [601, 0]
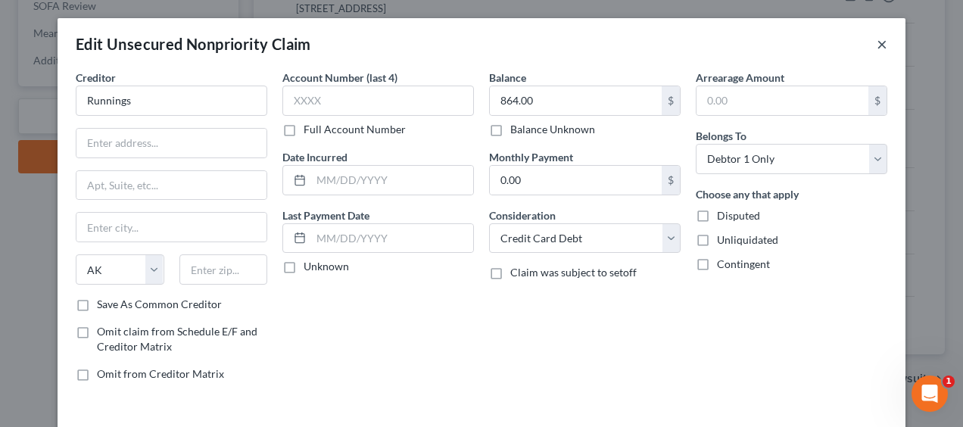
click at [877, 43] on button "×" at bounding box center [882, 44] width 11 height 18
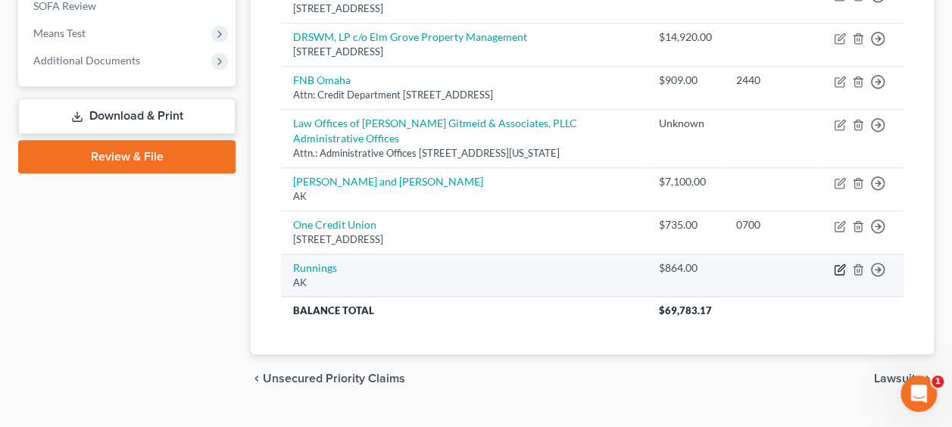
click at [836, 276] on icon "button" at bounding box center [840, 270] width 12 height 12
select select "1"
select select "2"
select select "0"
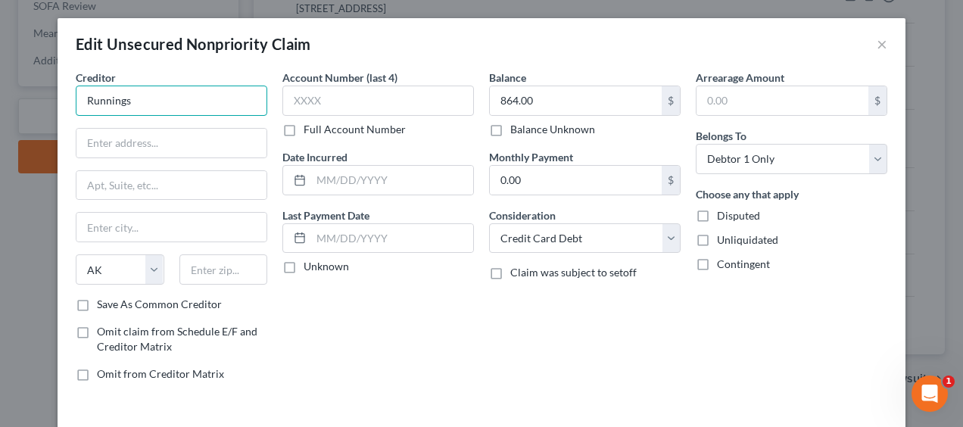
click at [154, 105] on input "Runnings" at bounding box center [172, 101] width 192 height 30
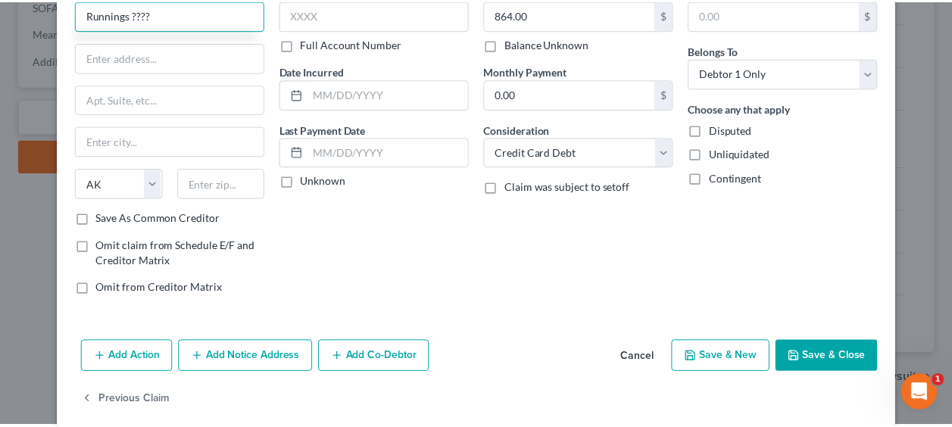
scroll to position [103, 0]
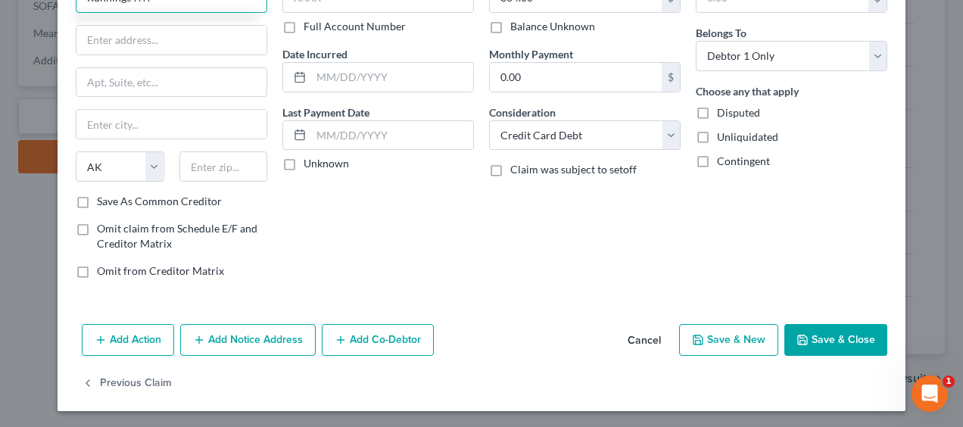
type input "Runnings ????"
click at [795, 328] on button "Save & Close" at bounding box center [836, 340] width 103 height 32
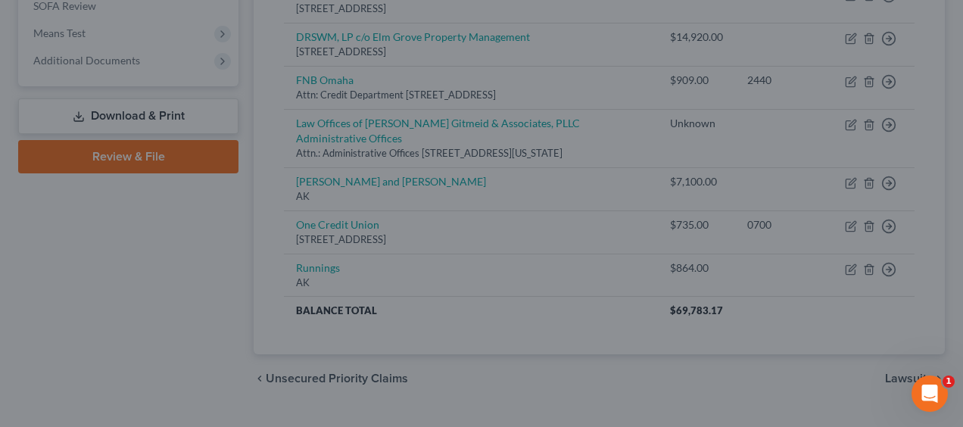
type input "0"
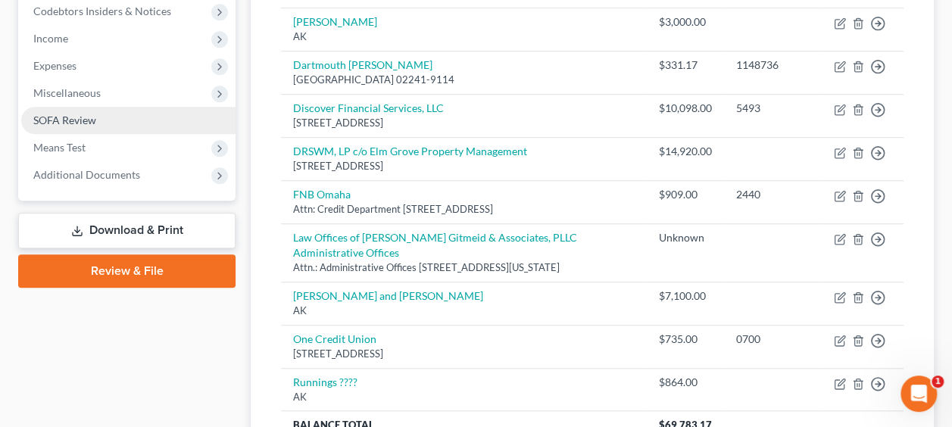
scroll to position [392, 0]
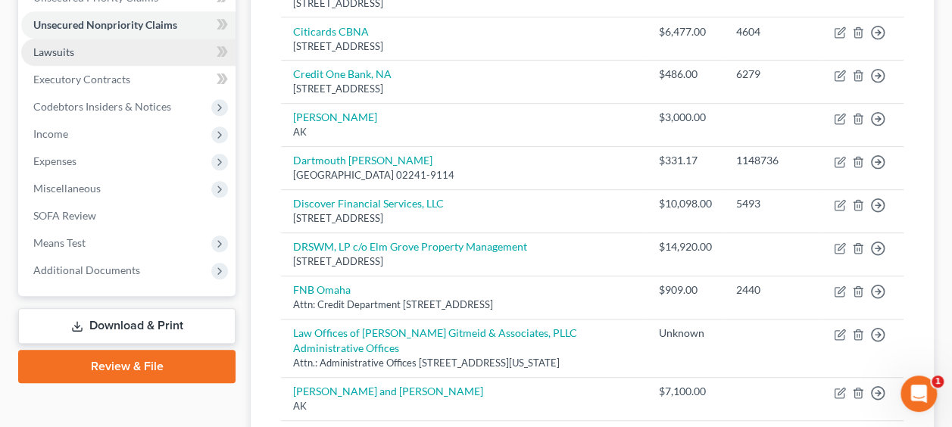
click at [68, 48] on span "Lawsuits" at bounding box center [53, 51] width 41 height 13
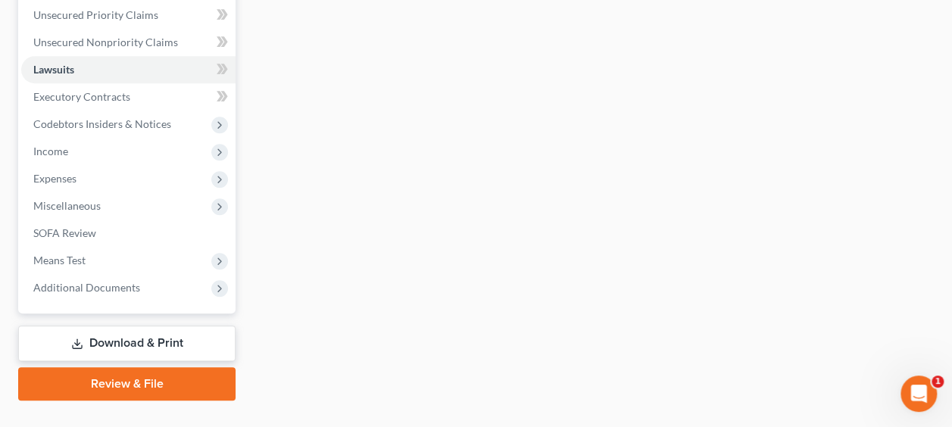
scroll to position [379, 0]
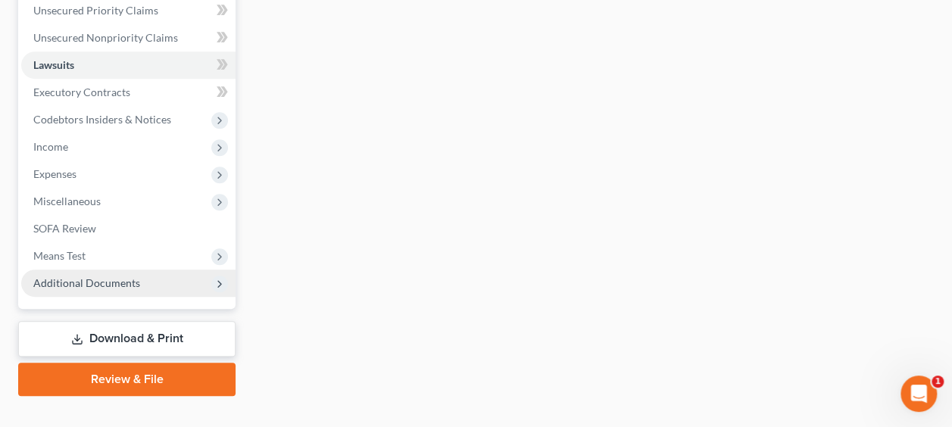
click at [82, 282] on span "Additional Documents" at bounding box center [86, 282] width 107 height 13
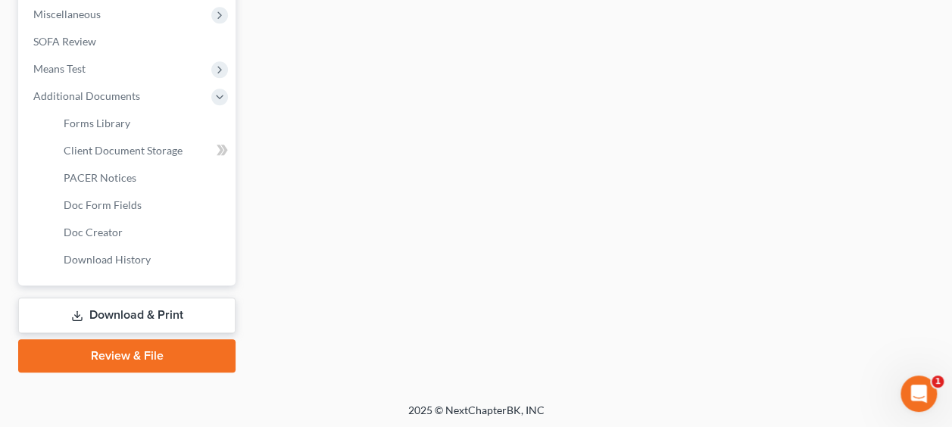
scroll to position [566, 0]
click at [135, 310] on link "Download & Print" at bounding box center [126, 315] width 217 height 36
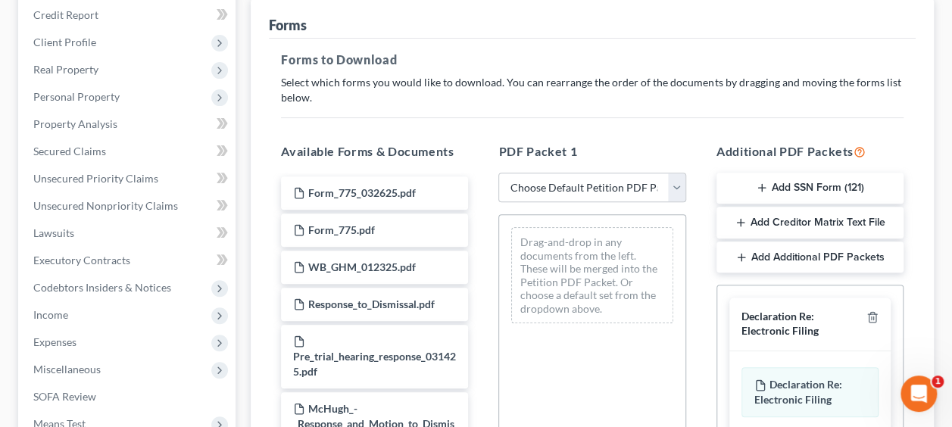
scroll to position [227, 0]
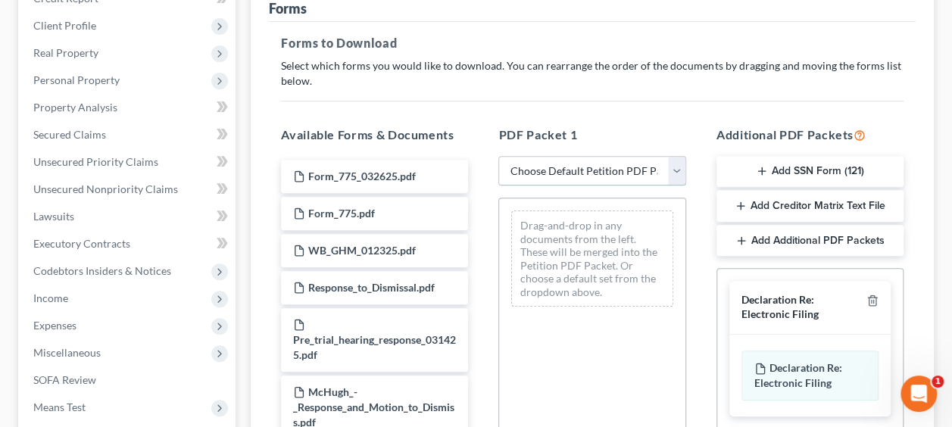
click at [674, 172] on select "Choose Default Petition PDF Packet Complete Bankruptcy Petition (all forms and …" at bounding box center [591, 171] width 187 height 30
select select "8"
click at [498, 156] on select "Choose Default Petition PDF Packet Complete Bankruptcy Petition (all forms and …" at bounding box center [591, 171] width 187 height 30
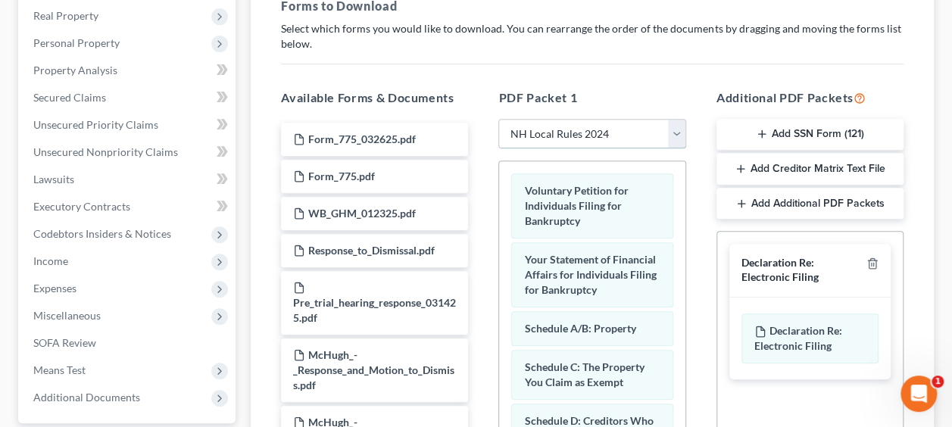
scroll to position [252, 0]
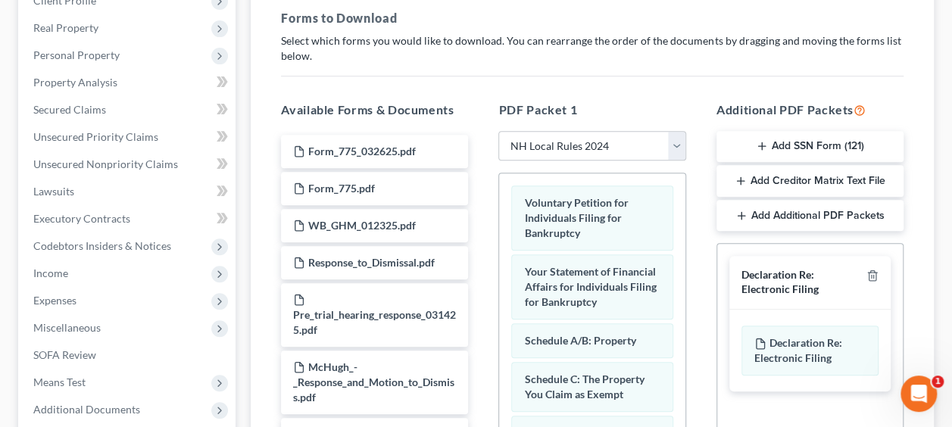
click at [782, 142] on button "Add SSN Form (121)" at bounding box center [809, 147] width 187 height 32
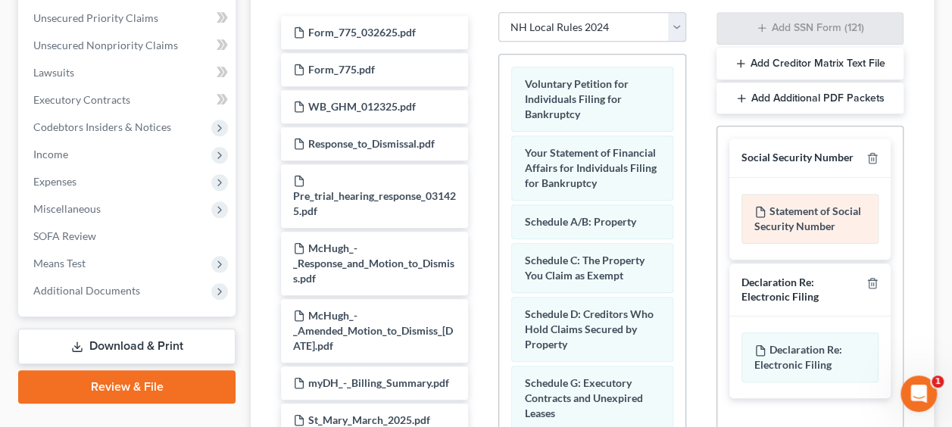
scroll to position [379, 0]
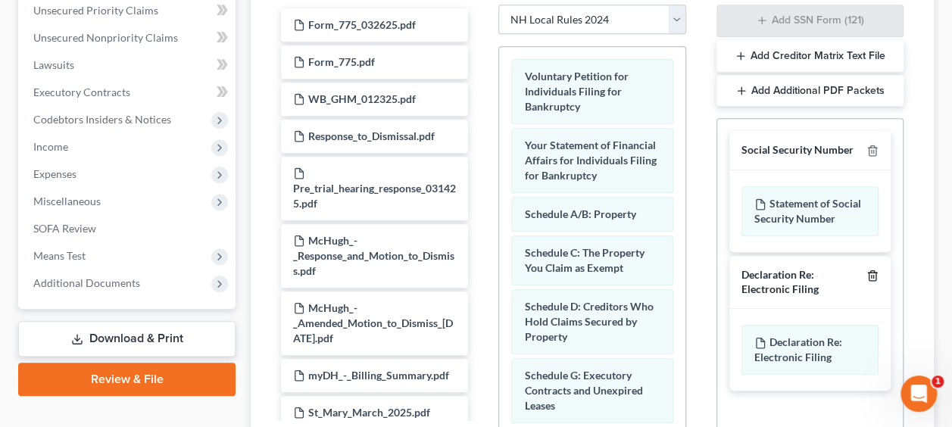
click at [871, 270] on icon "button" at bounding box center [872, 275] width 7 height 10
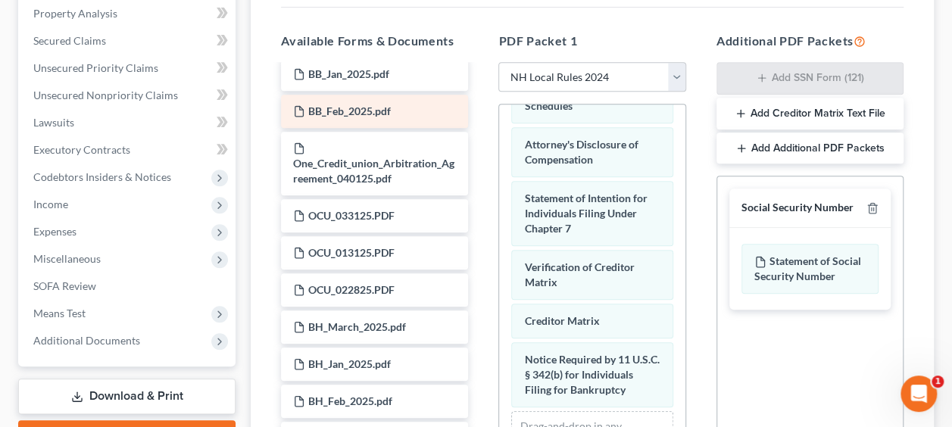
scroll to position [1361, 0]
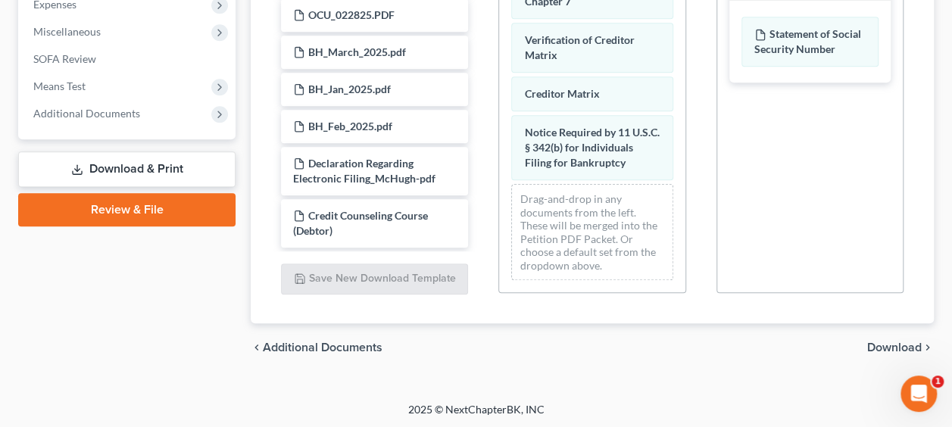
click at [883, 342] on span "Download" at bounding box center [894, 348] width 55 height 12
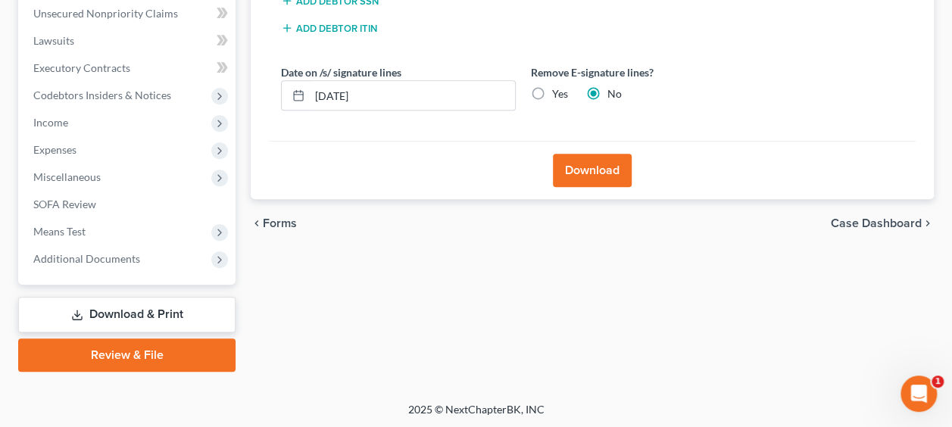
click at [552, 87] on label "Yes" at bounding box center [560, 93] width 16 height 15
click at [558, 87] on input "Yes" at bounding box center [563, 91] width 10 height 10
radio input "true"
radio input "false"
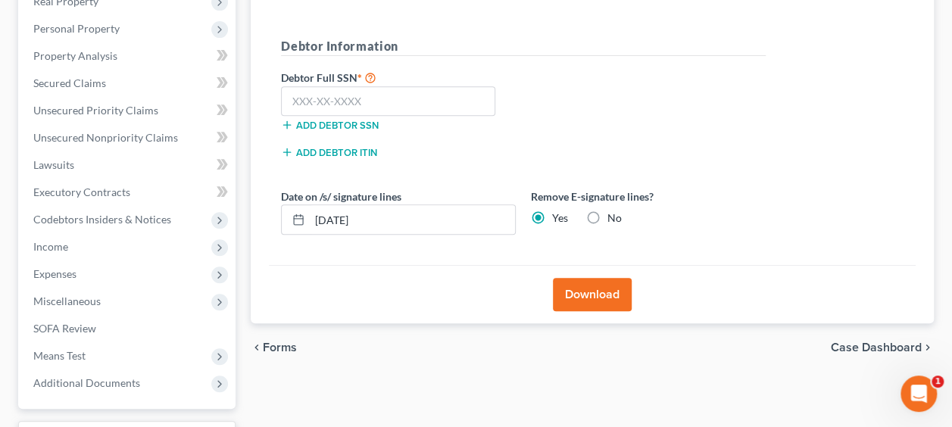
scroll to position [276, 0]
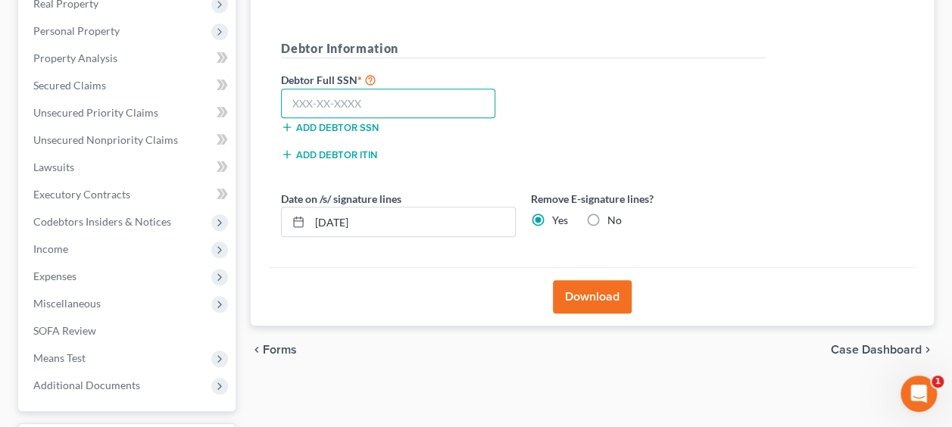
click at [393, 103] on input "text" at bounding box center [388, 104] width 214 height 30
